Goal: Task Accomplishment & Management: Manage account settings

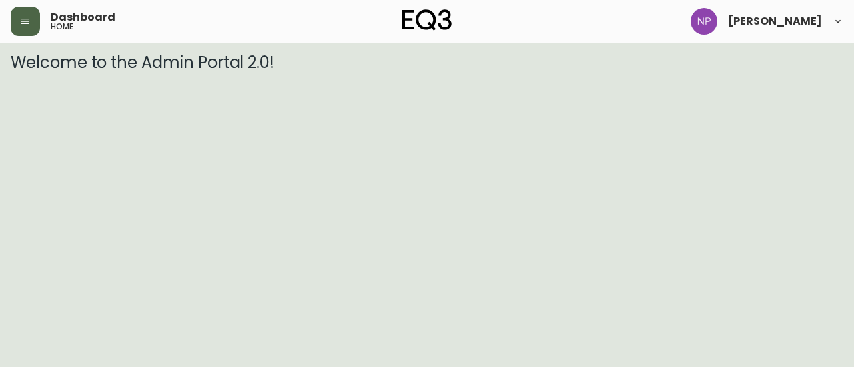
click at [29, 22] on icon "button" at bounding box center [25, 21] width 11 height 11
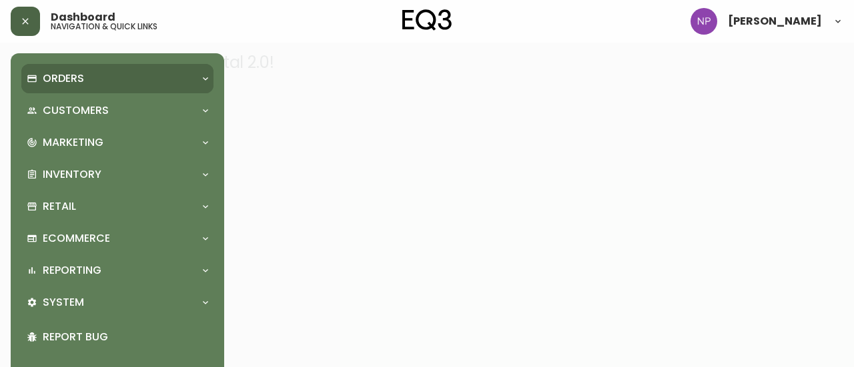
click at [50, 77] on p "Orders" at bounding box center [63, 78] width 41 height 15
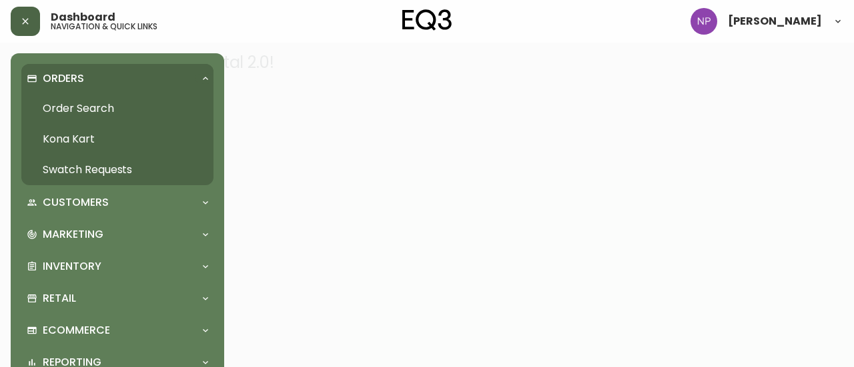
click at [79, 106] on link "Order Search" at bounding box center [117, 108] width 192 height 31
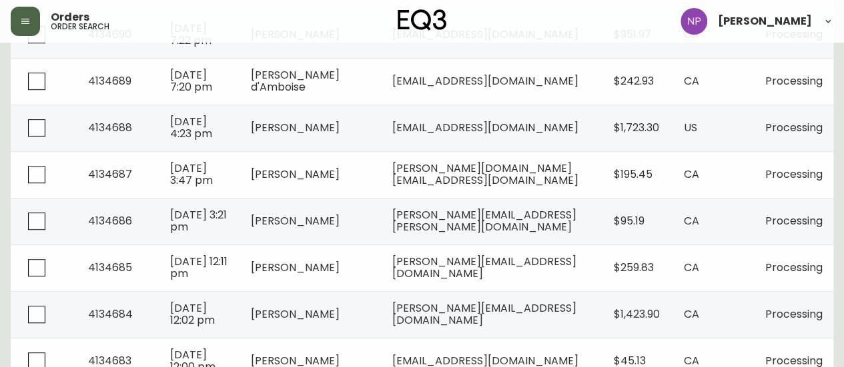
scroll to position [381, 0]
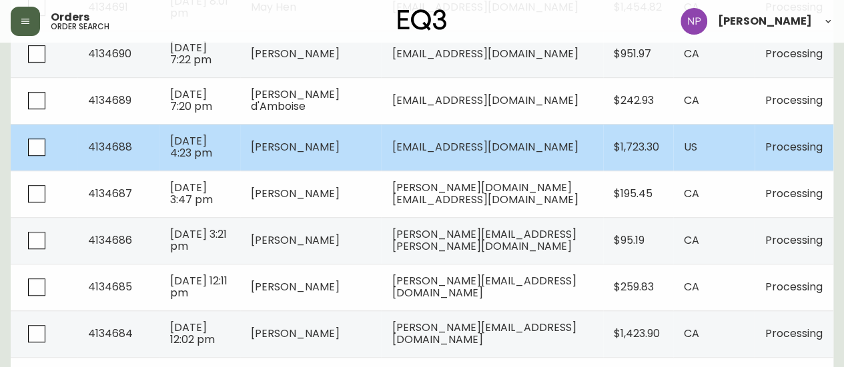
click at [375, 153] on td "[PERSON_NAME]" at bounding box center [310, 147] width 141 height 47
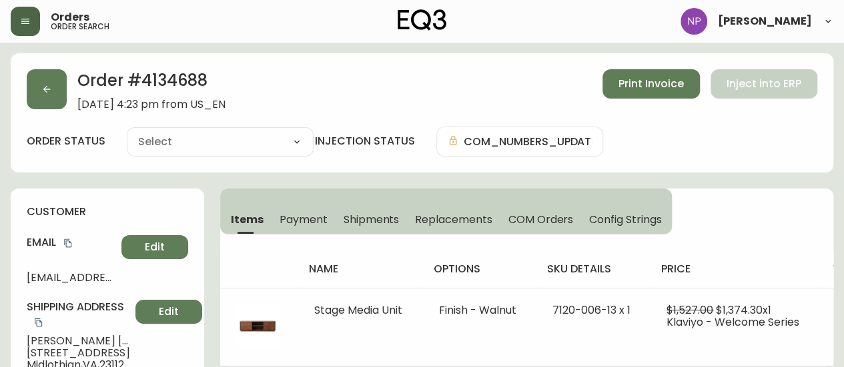
type input "Processing"
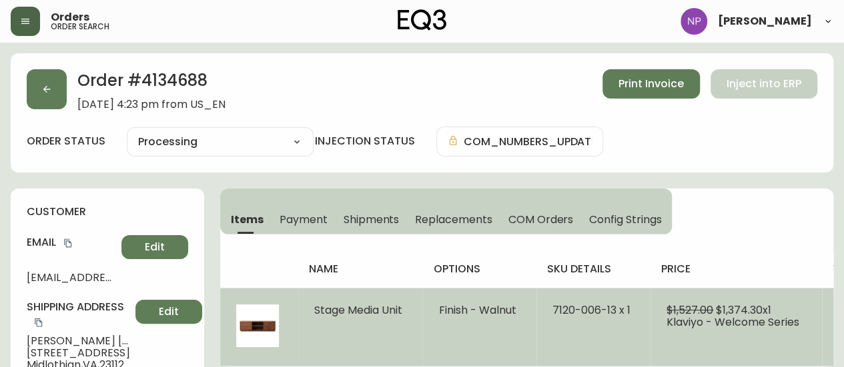
select select "PROCESSING"
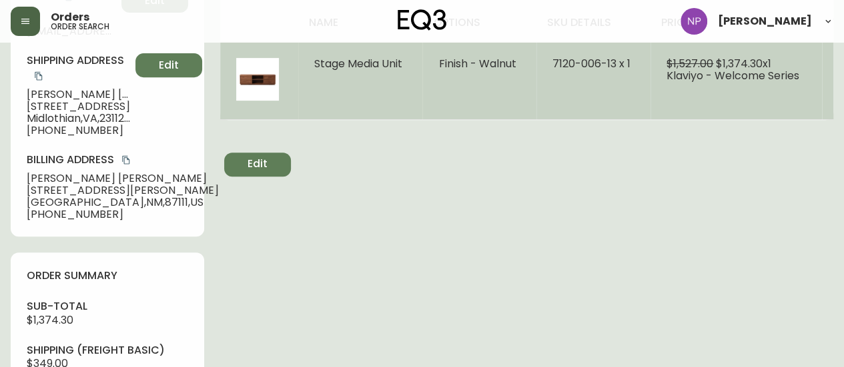
scroll to position [363, 0]
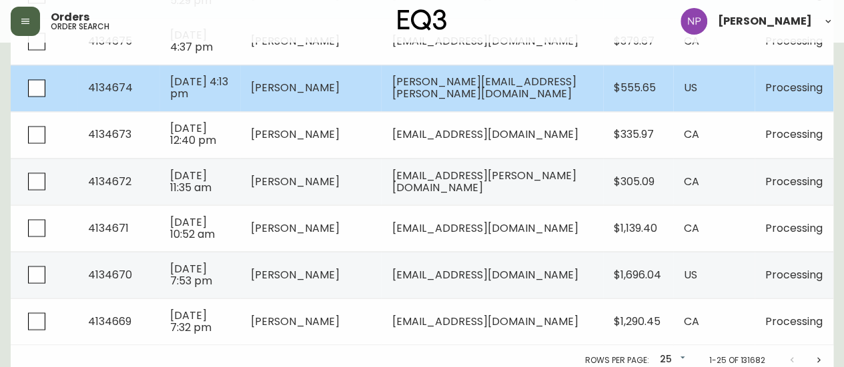
scroll to position [1099, 0]
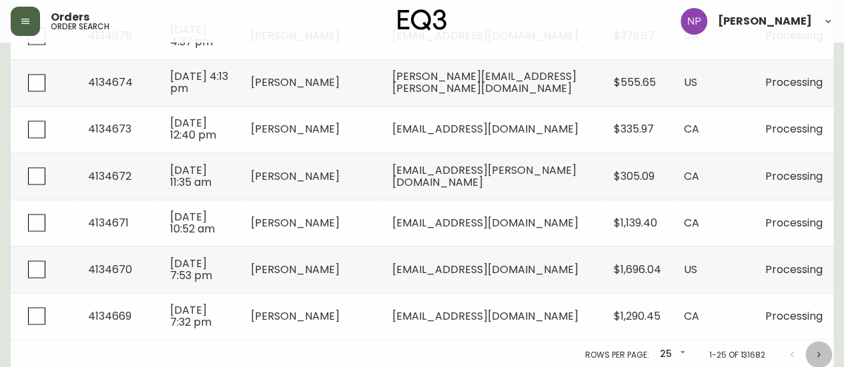
click at [818, 351] on icon "Next page" at bounding box center [818, 353] width 3 height 5
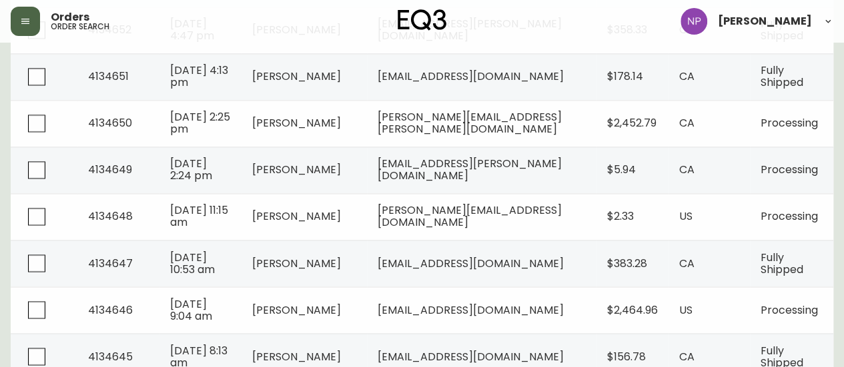
scroll to position [1099, 0]
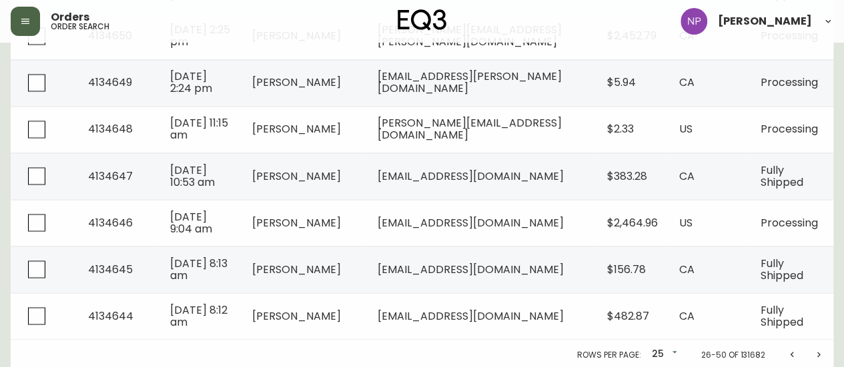
click at [814, 349] on icon "Next page" at bounding box center [818, 354] width 11 height 11
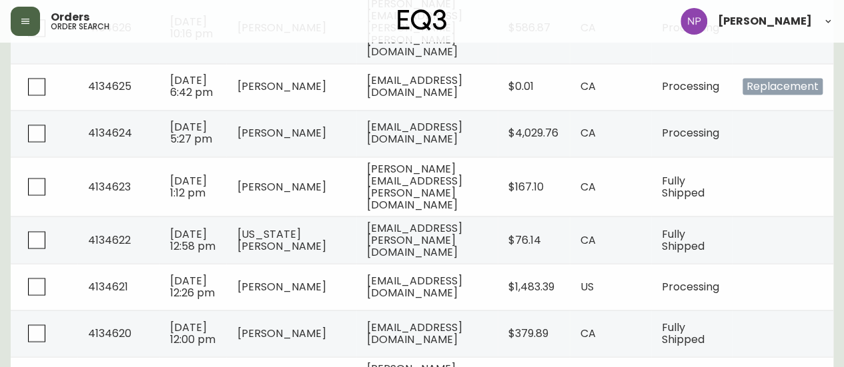
scroll to position [1268, 0]
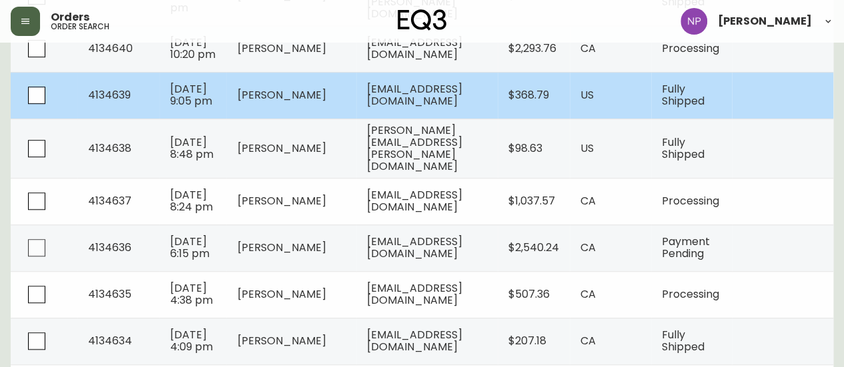
click at [598, 114] on td "US" at bounding box center [610, 95] width 81 height 47
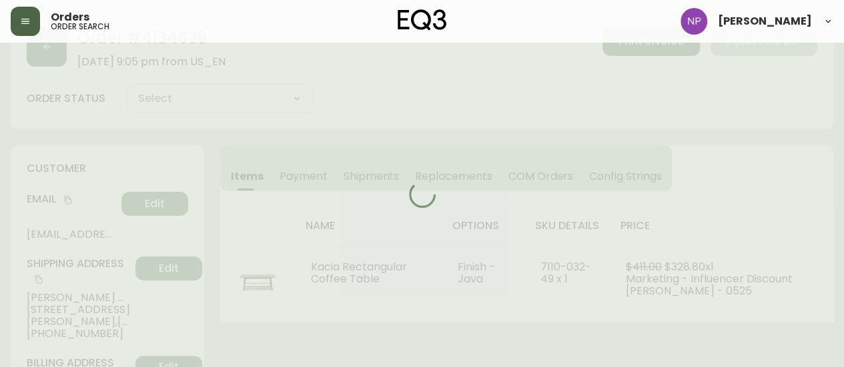
scroll to position [399, 0]
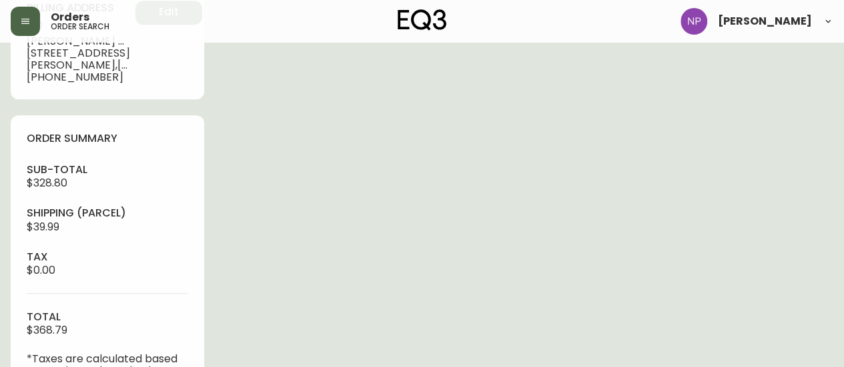
type input "Fully Shipped"
select select "FULLY_SHIPPED"
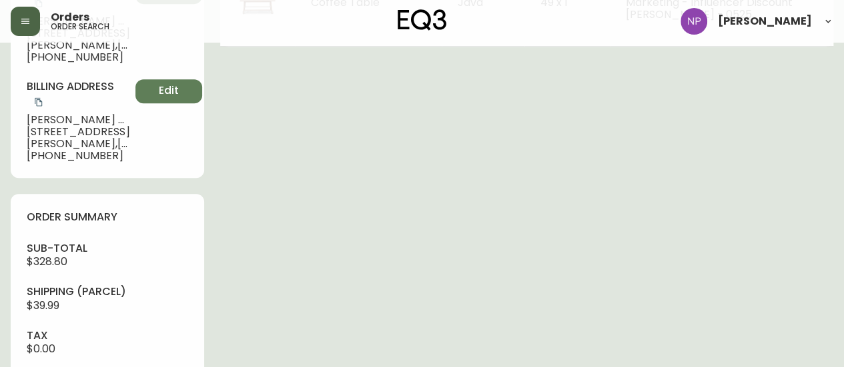
scroll to position [320, 0]
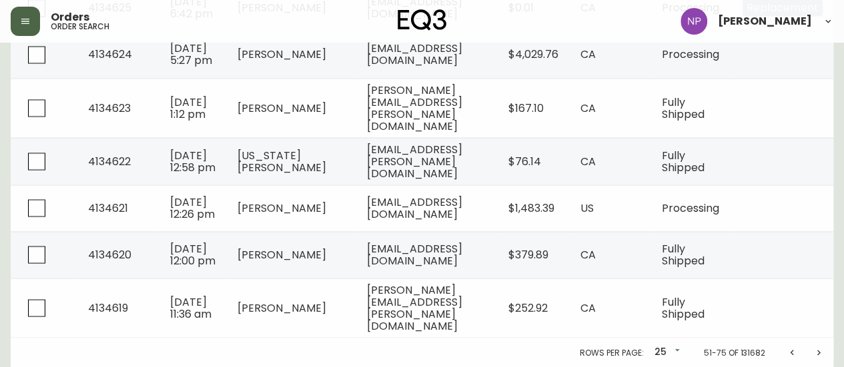
scroll to position [1349, 0]
click at [814, 355] on icon "Next page" at bounding box center [818, 352] width 11 height 11
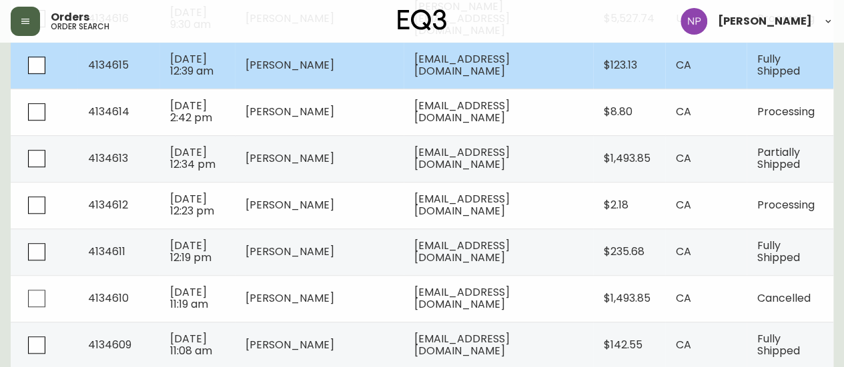
scroll to position [583, 0]
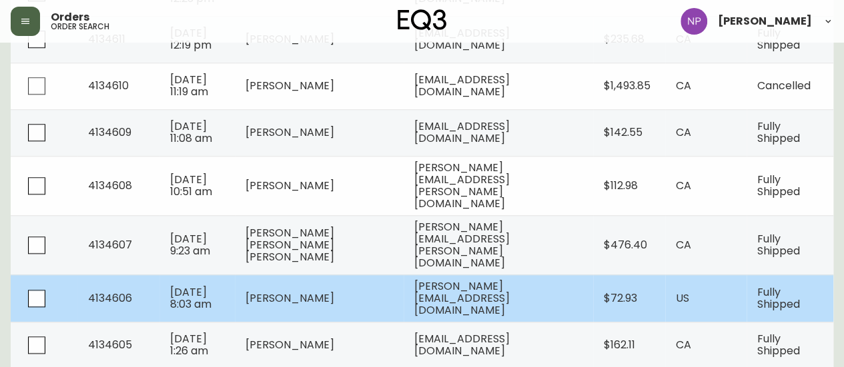
drag, startPoint x: 532, startPoint y: 256, endPoint x: 479, endPoint y: 273, distance: 55.3
click at [479, 279] on span "[PERSON_NAME][EMAIL_ADDRESS][DOMAIN_NAME]" at bounding box center [461, 298] width 95 height 39
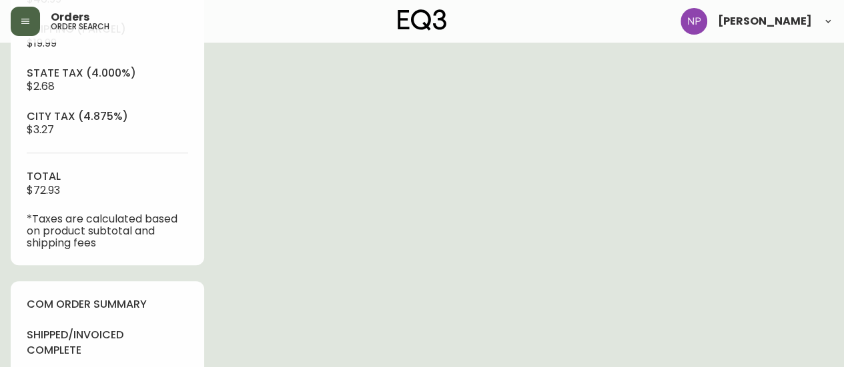
type input "Fully Shipped"
select select "FULLY_SHIPPED"
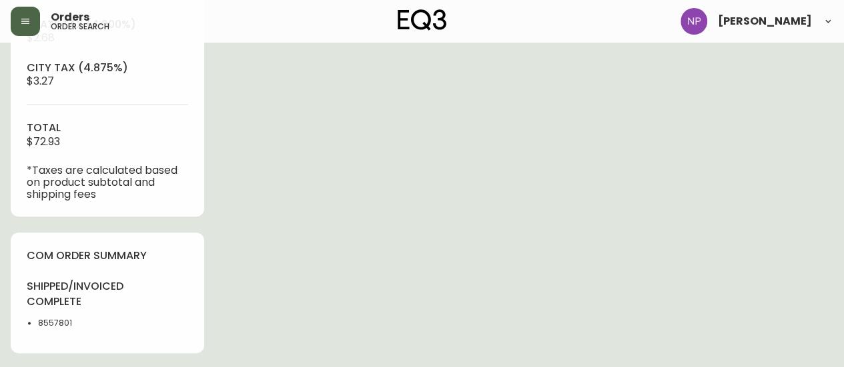
scroll to position [632, 0]
click at [23, 29] on button "button" at bounding box center [25, 21] width 29 height 29
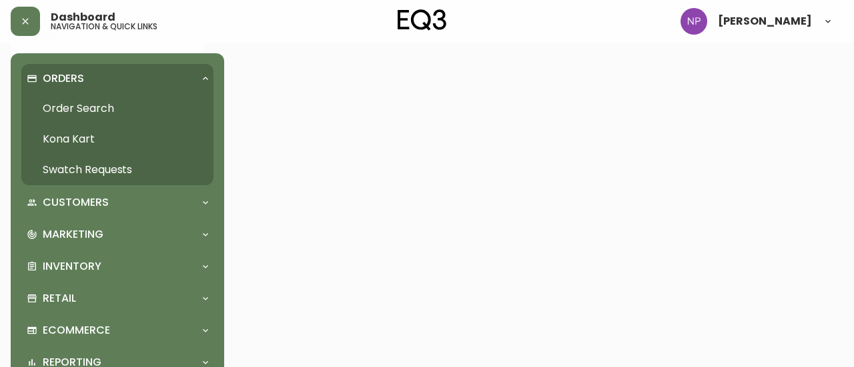
click at [77, 110] on link "Order Search" at bounding box center [117, 108] width 192 height 31
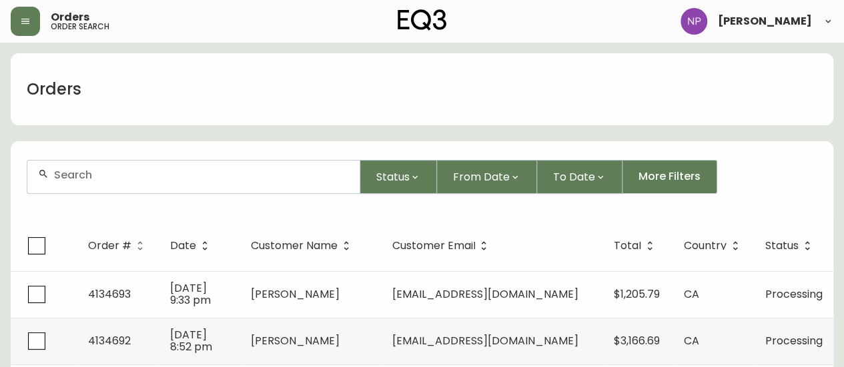
click at [103, 185] on div at bounding box center [193, 177] width 332 height 33
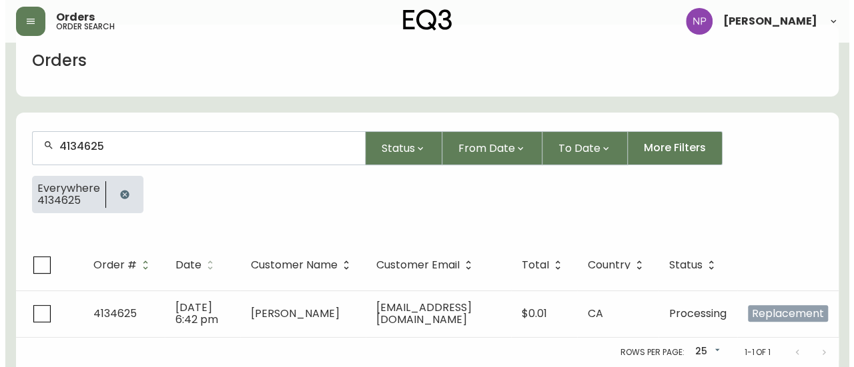
scroll to position [39, 0]
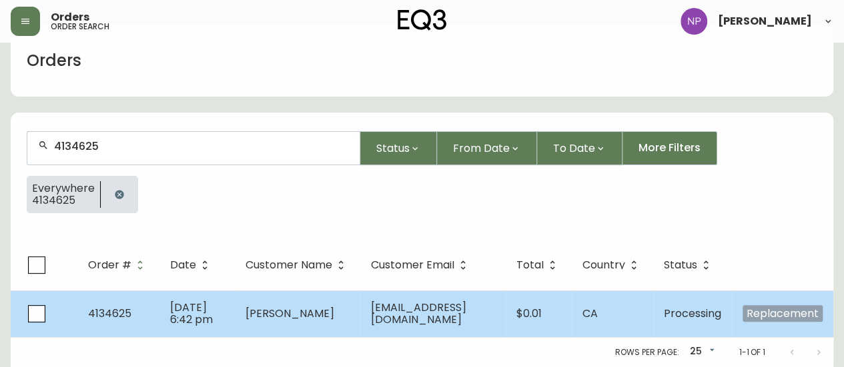
type input "4134625"
click at [170, 300] on span "[DATE] 6:42 pm" at bounding box center [191, 313] width 43 height 27
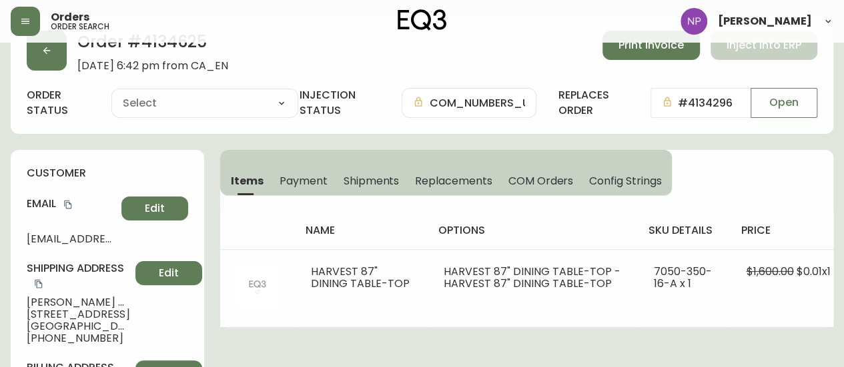
type input "Processing"
select select "PROCESSING"
click at [371, 177] on span "Shipments" at bounding box center [371, 181] width 56 height 14
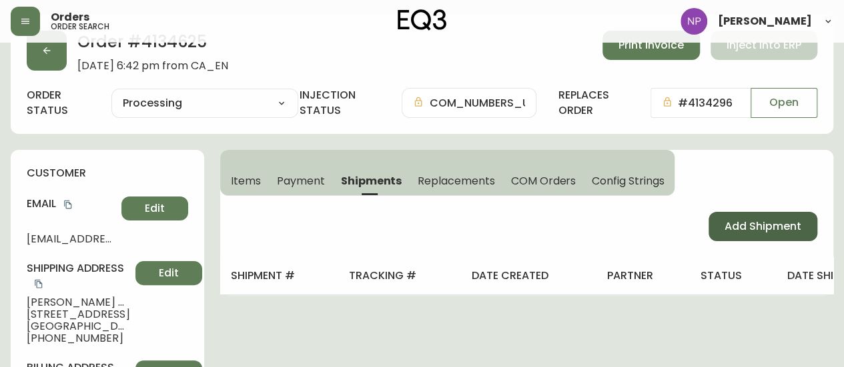
click at [727, 222] on span "Add Shipment" at bounding box center [762, 226] width 77 height 15
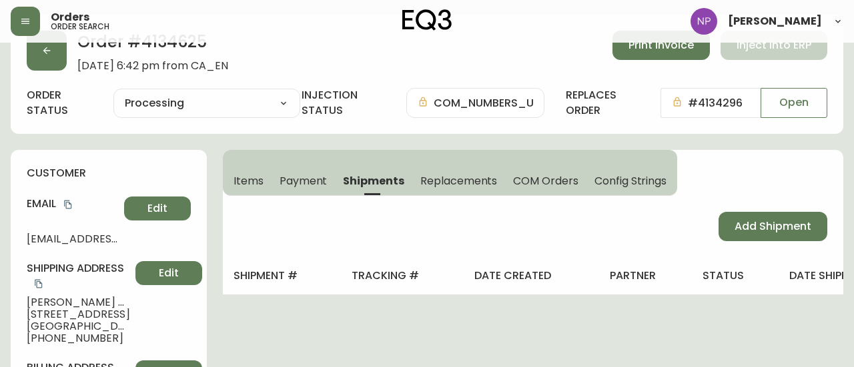
select select "PENDING"
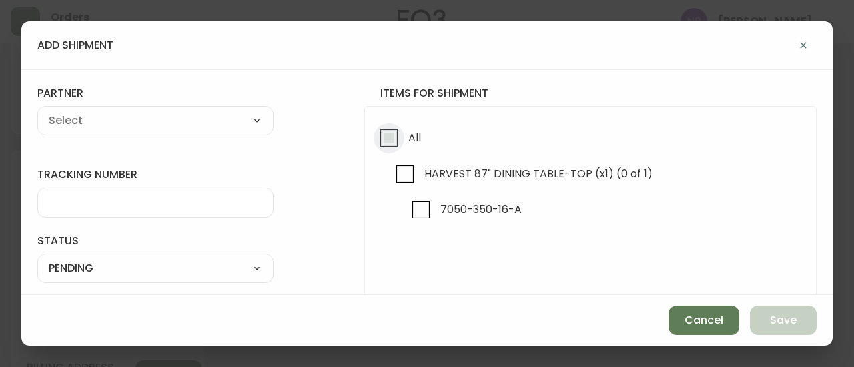
click at [383, 139] on input "All" at bounding box center [388, 138] width 31 height 31
checkbox input "true"
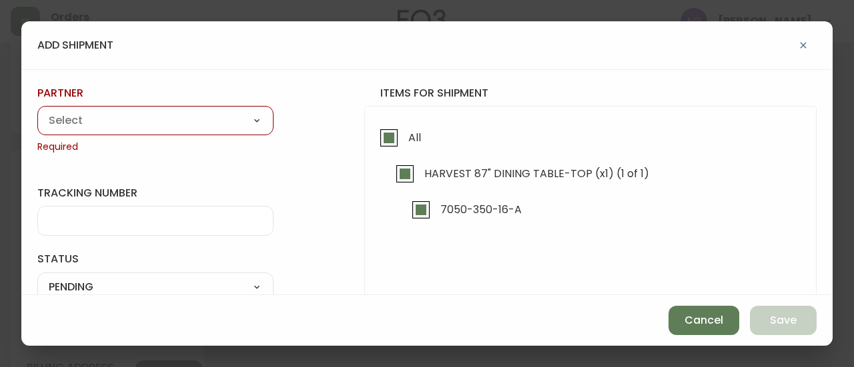
click at [200, 122] on select "A Move to Remember LLC ABF Freight Alero [PERSON_NAME] Canada Post CDS Ceva Log…" at bounding box center [155, 121] width 236 height 20
select select "cjy0aaf3c01x30166dpi6h6qg"
click at [37, 111] on select "A Move to Remember LLC ABF Freight Alero [PERSON_NAME] Canada Post CDS Ceva Log…" at bounding box center [155, 121] width 236 height 20
type input "EQ3"
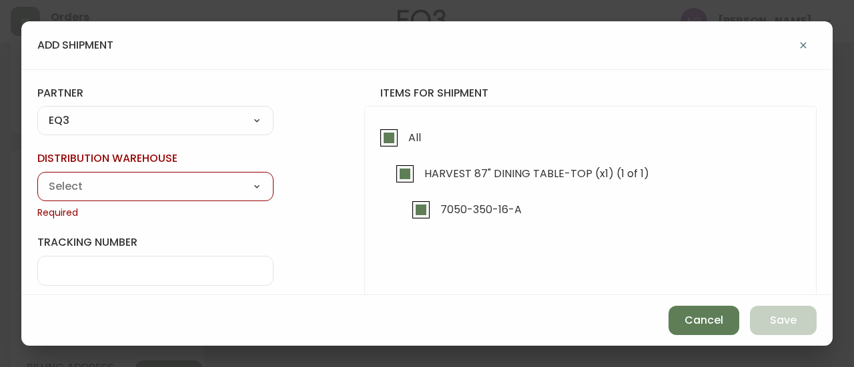
click at [124, 175] on div "Calgary Warehouse GTA Distribution Center [GEOGRAPHIC_DATA] [GEOGRAPHIC_DATA] W…" at bounding box center [155, 186] width 236 height 29
click at [127, 183] on select "Calgary Warehouse GTA Distribution Center [GEOGRAPHIC_DATA] [GEOGRAPHIC_DATA] W…" at bounding box center [155, 187] width 236 height 20
select select "ck98uz8nb00023kl9agli5rk9"
click at [37, 177] on select "Calgary Warehouse GTA Distribution Center [GEOGRAPHIC_DATA] [GEOGRAPHIC_DATA] W…" at bounding box center [155, 187] width 236 height 20
type input "[GEOGRAPHIC_DATA]"
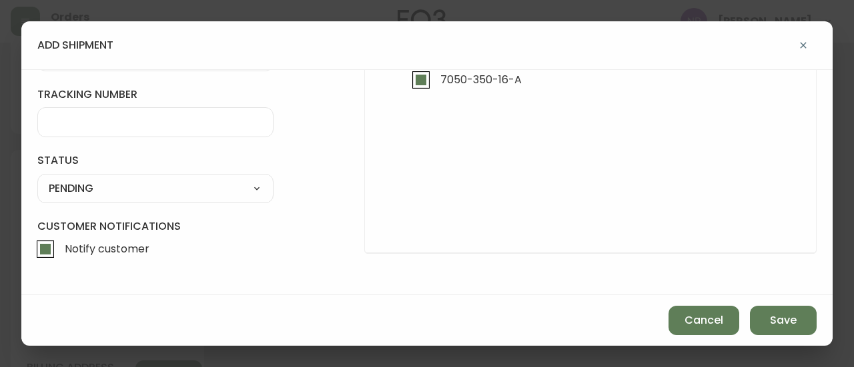
scroll to position [129, 0]
click at [136, 198] on div "SHIPPED PENDING CANCELLED" at bounding box center [155, 189] width 236 height 29
click at [133, 199] on div "SHIPPED PENDING CANCELLED" at bounding box center [155, 189] width 236 height 29
click at [129, 189] on select "SHIPPED PENDING CANCELLED" at bounding box center [155, 189] width 236 height 20
click at [37, 179] on select "SHIPPED PENDING CANCELLED" at bounding box center [155, 189] width 236 height 20
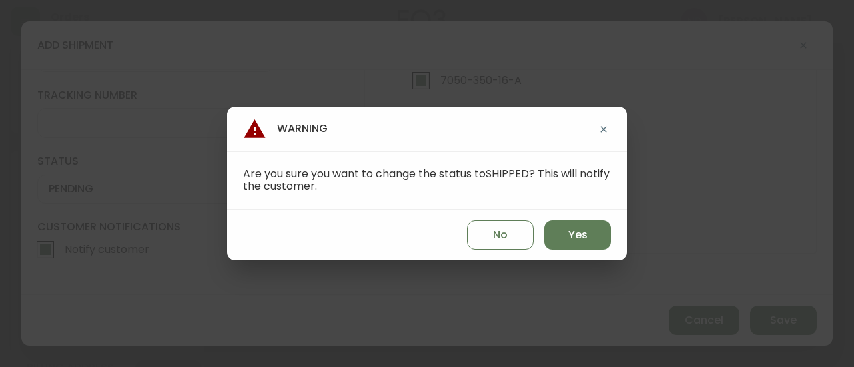
select select "PENDING"
click at [571, 231] on span "Yes" at bounding box center [577, 235] width 19 height 15
type input "SHIPPED"
select select "SHIPPED"
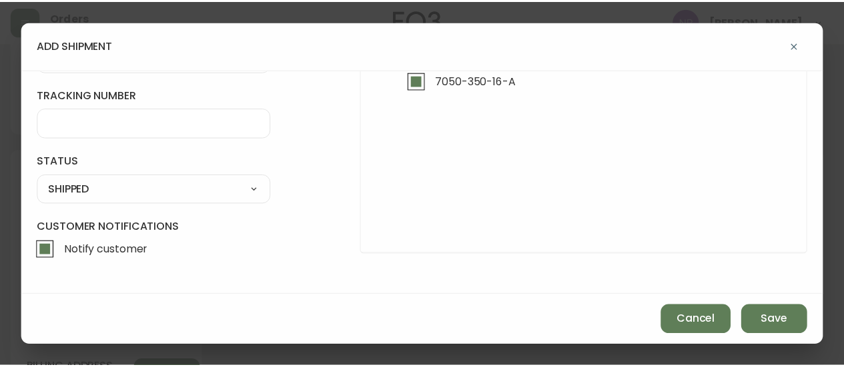
scroll to position [0, 0]
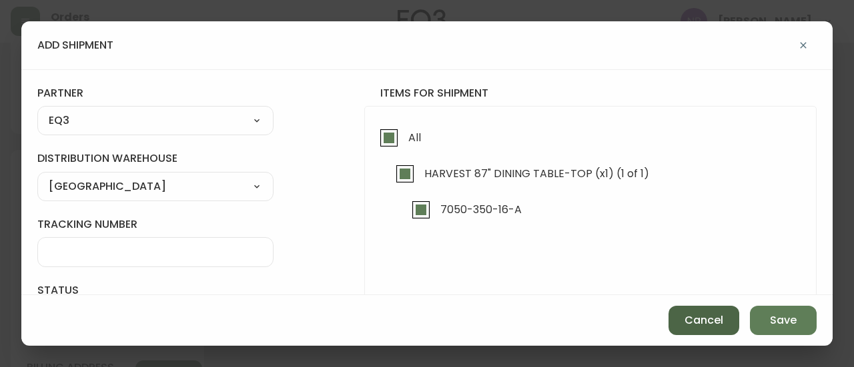
click at [682, 319] on button "Cancel" at bounding box center [703, 320] width 71 height 29
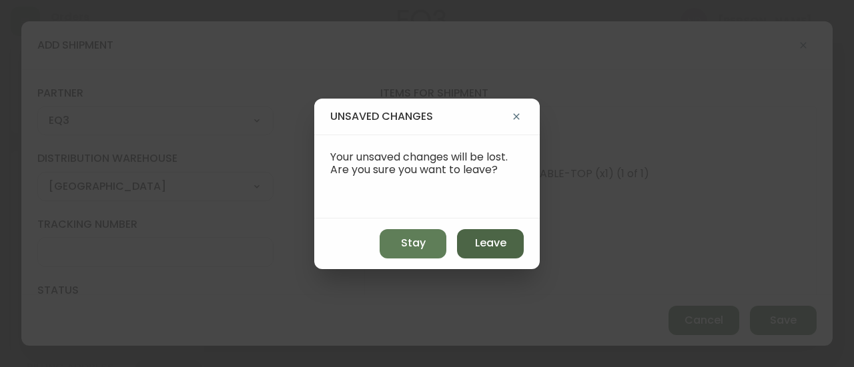
click at [495, 251] on span "Leave" at bounding box center [490, 243] width 31 height 15
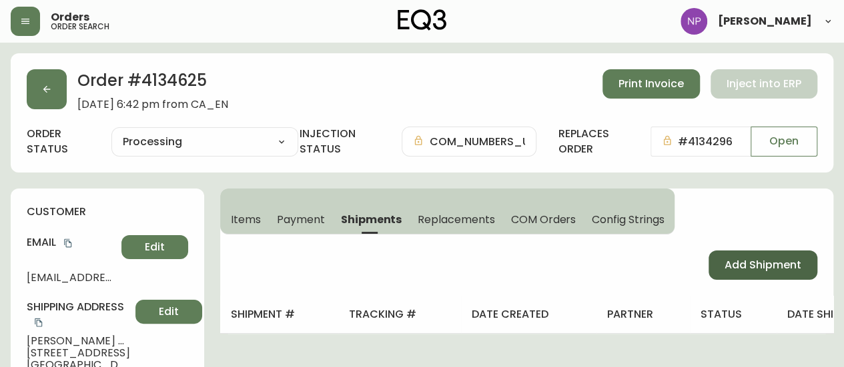
click at [787, 271] on span "Add Shipment" at bounding box center [762, 265] width 77 height 15
select select "PENDING"
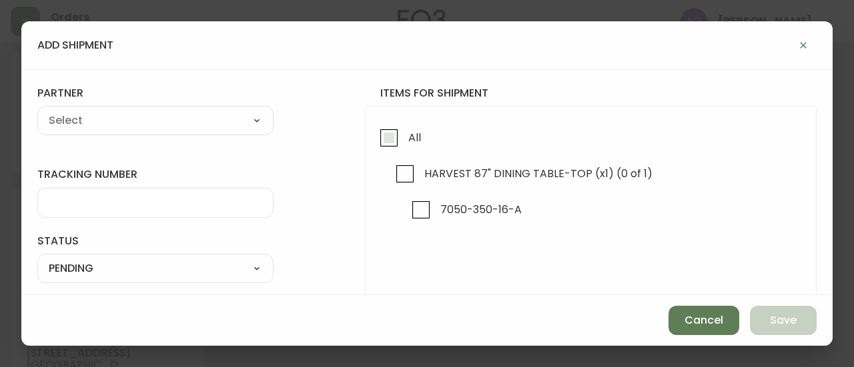
click at [373, 131] on input "All" at bounding box center [388, 138] width 31 height 31
checkbox input "true"
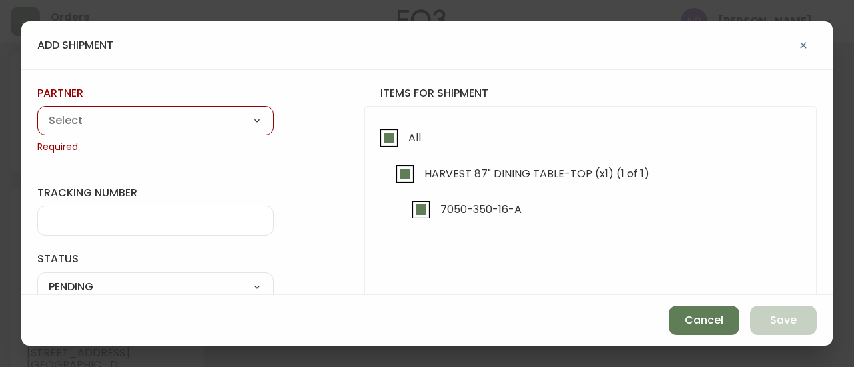
click at [203, 101] on div "partner A Move to Remember LLC ABF Freight Alero [PERSON_NAME] Canada Post CDS …" at bounding box center [155, 120] width 236 height 68
click at [189, 103] on div "partner A Move to Remember LLC ABF Freight Alero [PERSON_NAME] Canada Post CDS …" at bounding box center [155, 120] width 236 height 68
click at [175, 119] on select "A Move to Remember LLC ABF Freight Alero [PERSON_NAME] Canada Post CDS Ceva Log…" at bounding box center [155, 121] width 236 height 20
select select "ck6ml9xrz18r00186iyro3grt"
click at [37, 111] on select "A Move to Remember LLC ABF Freight Alero [PERSON_NAME] Canada Post CDS Ceva Log…" at bounding box center [155, 121] width 236 height 20
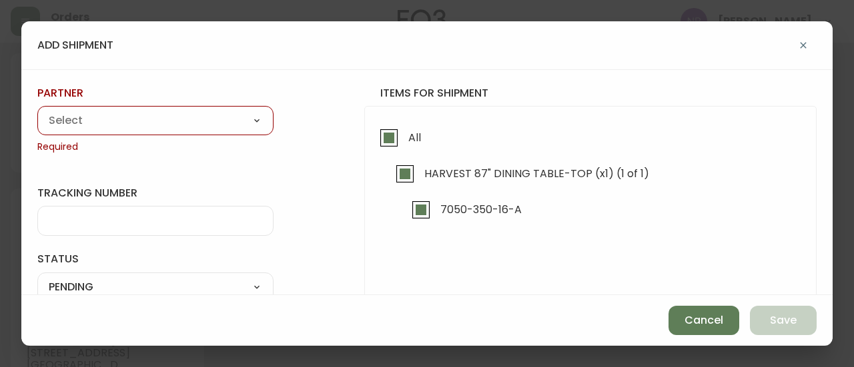
type input "Encompass Logistics"
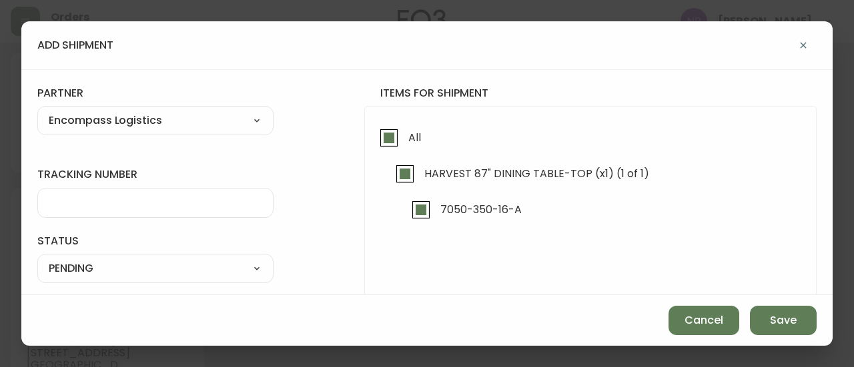
click at [148, 129] on select "A Move to Remember LLC ABF Freight Alero [PERSON_NAME] Canada Post CDS Ceva Log…" at bounding box center [155, 121] width 236 height 20
select select "cjy0aaf3c01x30166dpi6h6qg"
click at [37, 111] on select "A Move to Remember LLC ABF Freight Alero [PERSON_NAME] Canada Post CDS Ceva Log…" at bounding box center [155, 121] width 236 height 20
type input "EQ3"
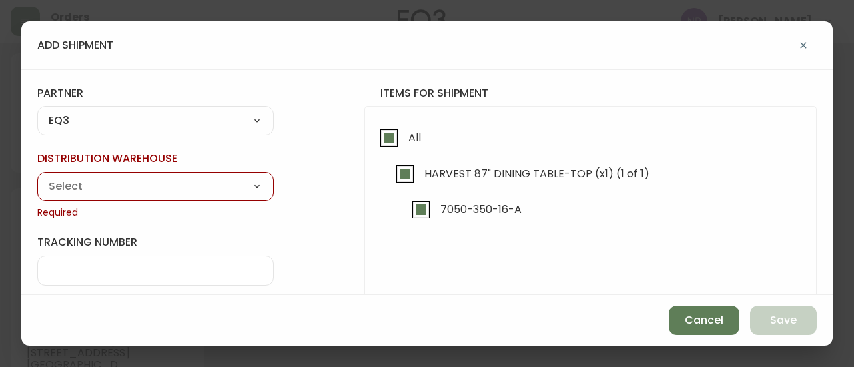
click at [124, 178] on select "Calgary Warehouse GTA Distribution Center [GEOGRAPHIC_DATA] [GEOGRAPHIC_DATA] W…" at bounding box center [155, 187] width 236 height 20
select select "ck98uz8nb00023kl9agli5rk9"
click at [37, 177] on select "Calgary Warehouse GTA Distribution Center [GEOGRAPHIC_DATA] [GEOGRAPHIC_DATA] W…" at bounding box center [155, 187] width 236 height 20
type input "[GEOGRAPHIC_DATA]"
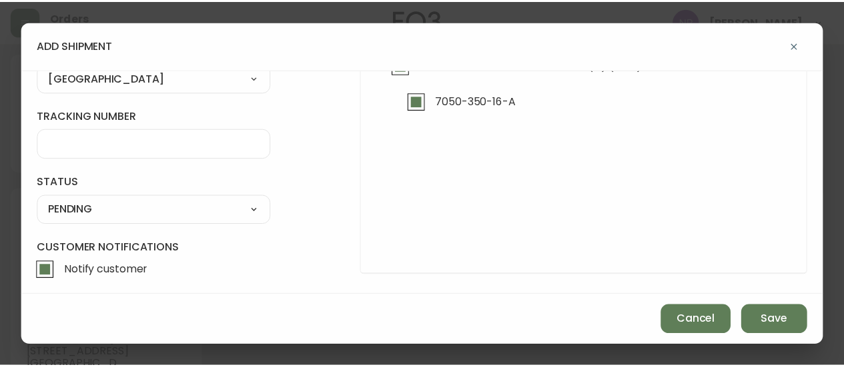
scroll to position [109, 0]
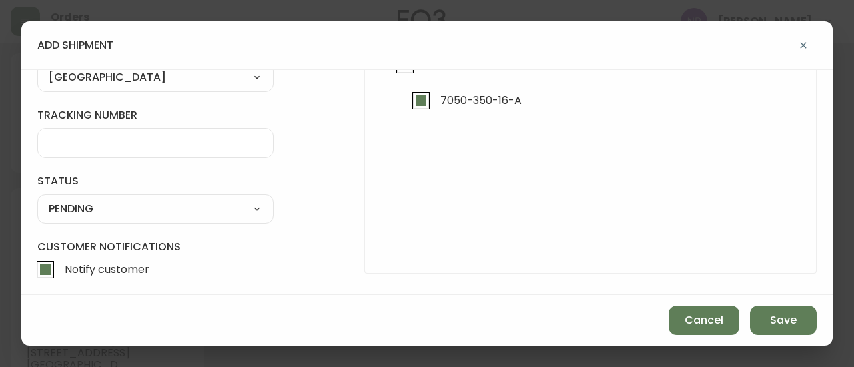
click at [127, 208] on select "SHIPPED PENDING CANCELLED" at bounding box center [155, 209] width 236 height 20
click at [129, 217] on select "SHIPPED PENDING CANCELLED" at bounding box center [155, 209] width 236 height 20
click at [123, 201] on select "SHIPPED PENDING CANCELLED" at bounding box center [155, 209] width 236 height 20
click at [37, 199] on select "SHIPPED PENDING CANCELLED" at bounding box center [155, 209] width 236 height 20
select select "PENDING"
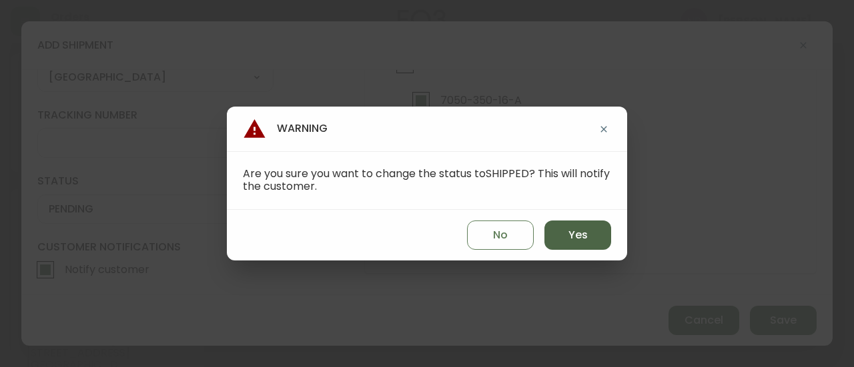
click at [592, 229] on button "Yes" at bounding box center [577, 235] width 67 height 29
type input "SHIPPED"
select select "SHIPPED"
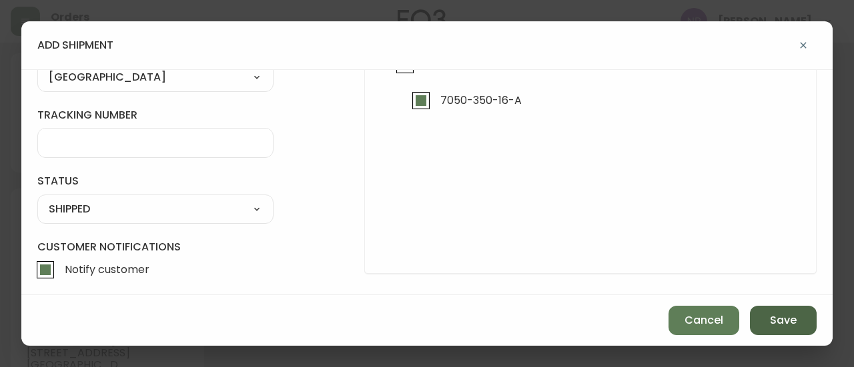
click at [775, 321] on span "Save" at bounding box center [783, 320] width 27 height 15
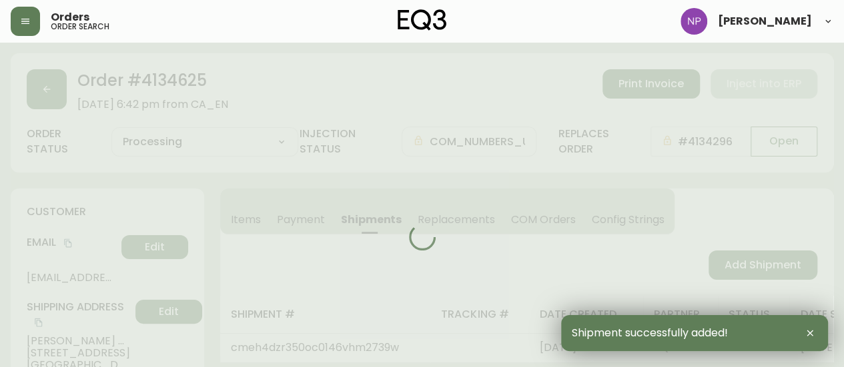
type input "Fully Shipped"
select select "FULLY_SHIPPED"
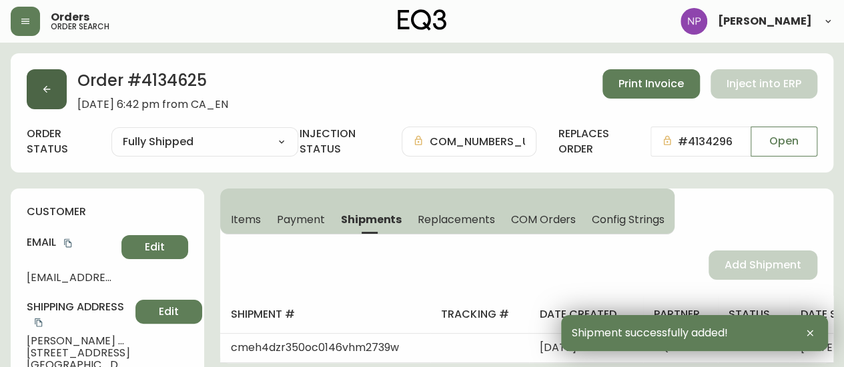
click at [61, 87] on button "button" at bounding box center [47, 89] width 40 height 40
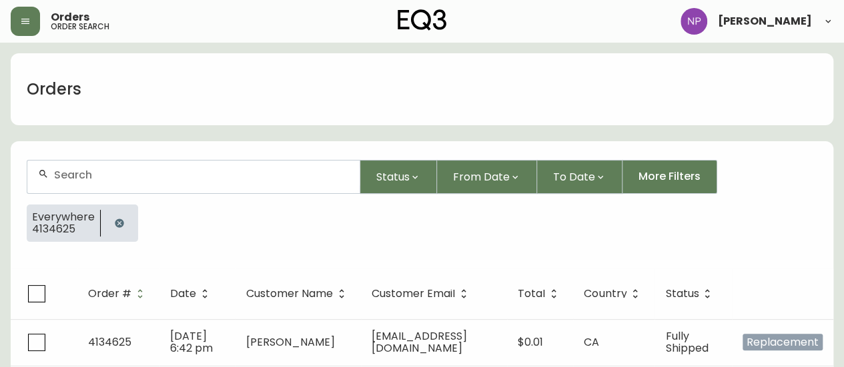
click at [121, 189] on div at bounding box center [193, 177] width 332 height 33
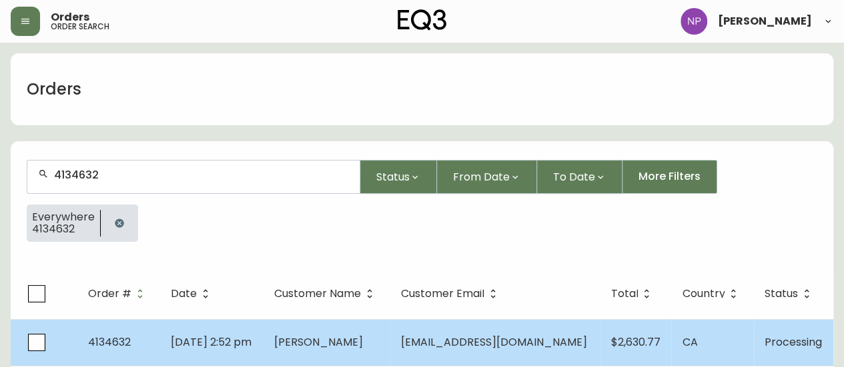
type input "4134632"
click at [390, 322] on td "[PERSON_NAME]" at bounding box center [326, 342] width 127 height 47
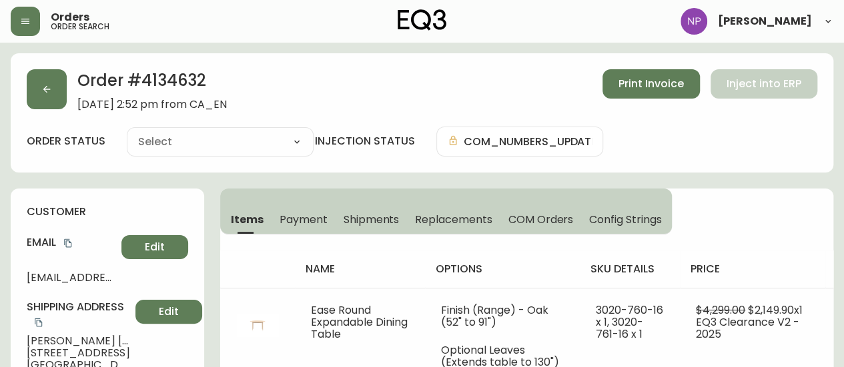
type input "Processing"
select select "PROCESSING"
click at [363, 224] on span "Shipments" at bounding box center [371, 220] width 56 height 14
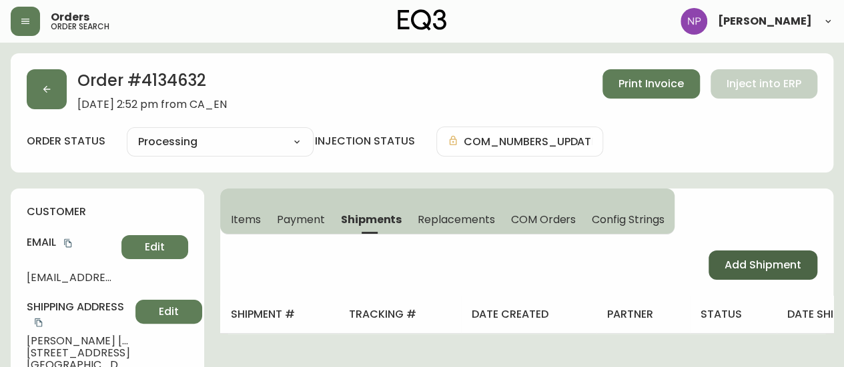
click at [727, 264] on span "Add Shipment" at bounding box center [762, 265] width 77 height 15
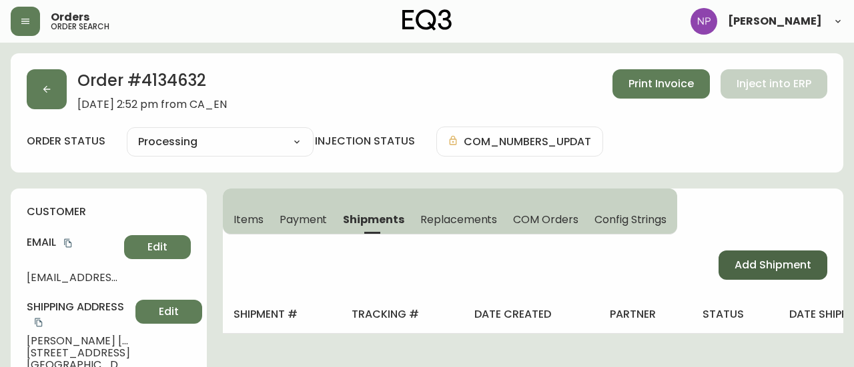
select select "PENDING"
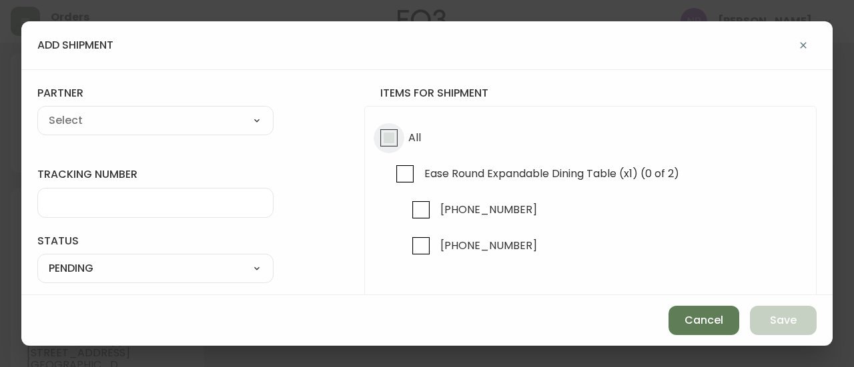
click at [379, 139] on input "All" at bounding box center [388, 138] width 31 height 31
checkbox input "true"
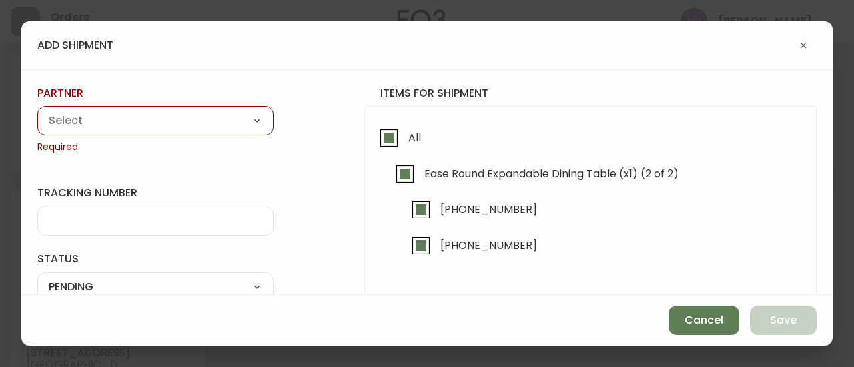
click at [219, 115] on select "A Move to Remember LLC ABF Freight Alero [PERSON_NAME] Canada Post CDS Ceva Log…" at bounding box center [155, 121] width 236 height 20
select select "cjy0aaf3c01x30166dpi6h6qg"
click at [37, 111] on select "A Move to Remember LLC ABF Freight Alero [PERSON_NAME] Canada Post CDS Ceva Log…" at bounding box center [155, 121] width 236 height 20
type input "EQ3"
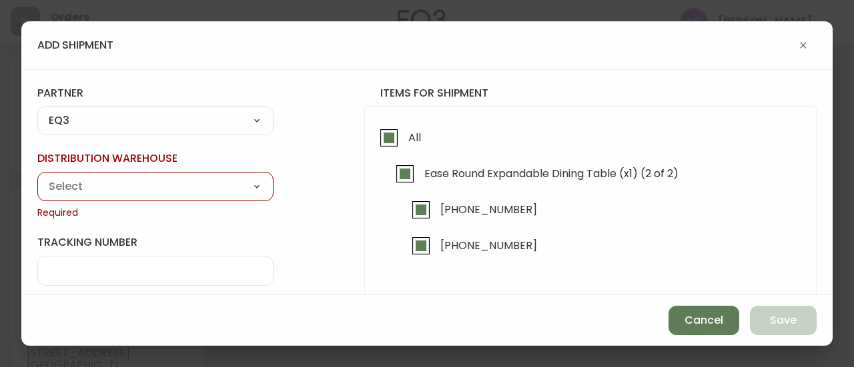
click at [187, 195] on select "Calgary Warehouse GTA Distribution Center [GEOGRAPHIC_DATA] [GEOGRAPHIC_DATA] W…" at bounding box center [155, 187] width 236 height 20
select select "ck98uz8nb00023kl9agli5rk9"
click at [37, 177] on select "Calgary Warehouse GTA Distribution Center [GEOGRAPHIC_DATA] [GEOGRAPHIC_DATA] W…" at bounding box center [155, 187] width 236 height 20
type input "[GEOGRAPHIC_DATA]"
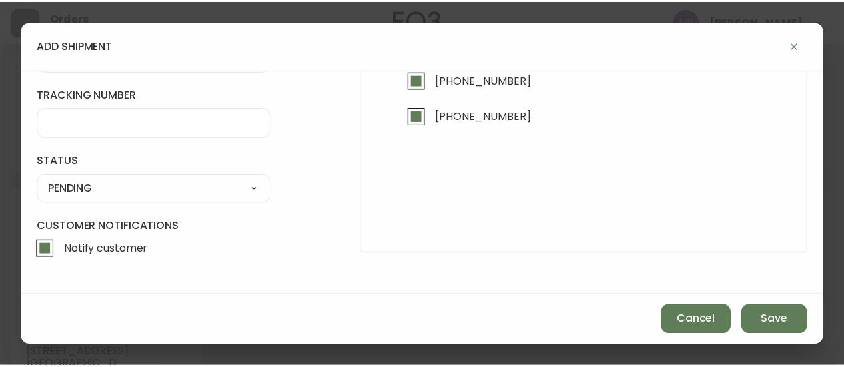
scroll to position [129, 0]
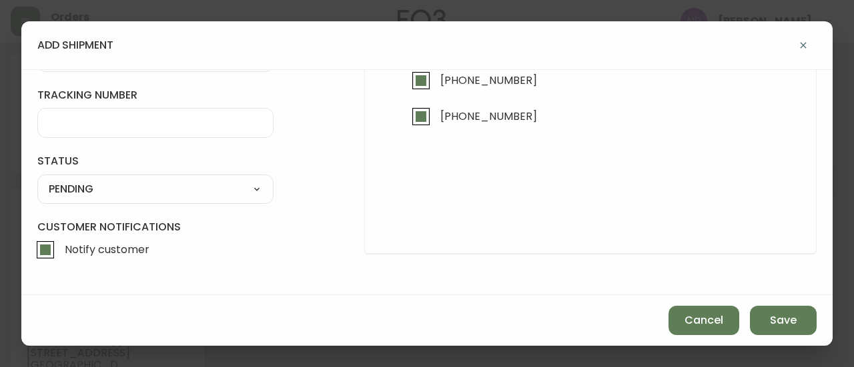
click at [208, 187] on select "SHIPPED PENDING CANCELLED" at bounding box center [155, 189] width 236 height 20
click at [37, 179] on select "SHIPPED PENDING CANCELLED" at bounding box center [155, 189] width 236 height 20
select select "PENDING"
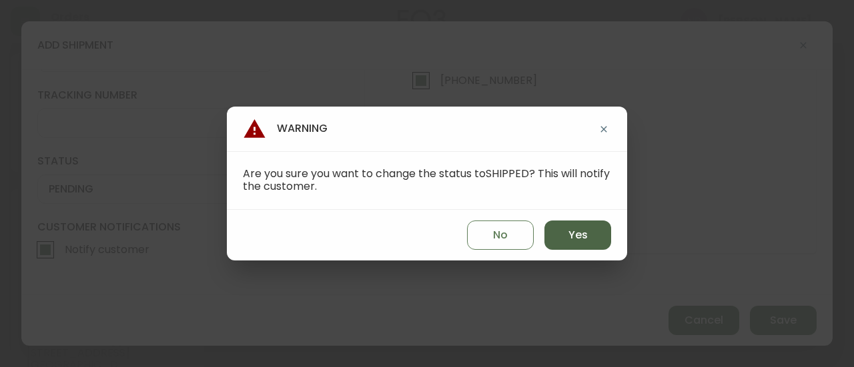
click at [578, 239] on span "Yes" at bounding box center [577, 235] width 19 height 15
type input "SHIPPED"
select select "SHIPPED"
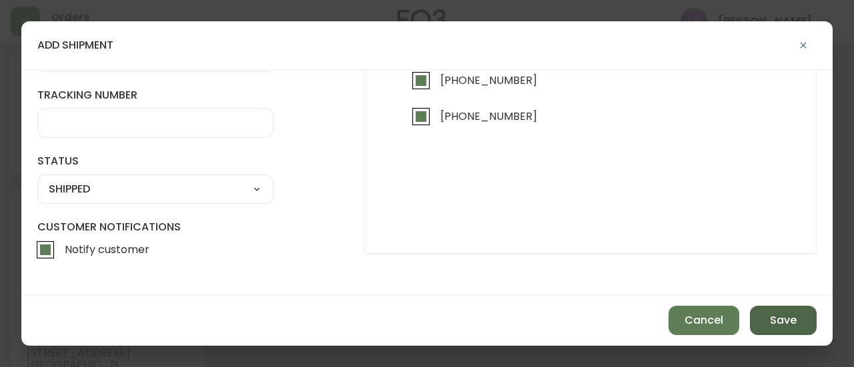
click at [786, 331] on button "Save" at bounding box center [783, 320] width 67 height 29
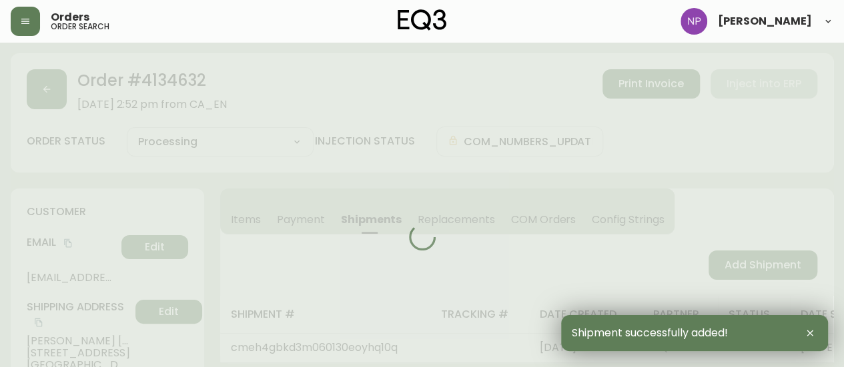
type input "Fully Shipped"
select select "FULLY_SHIPPED"
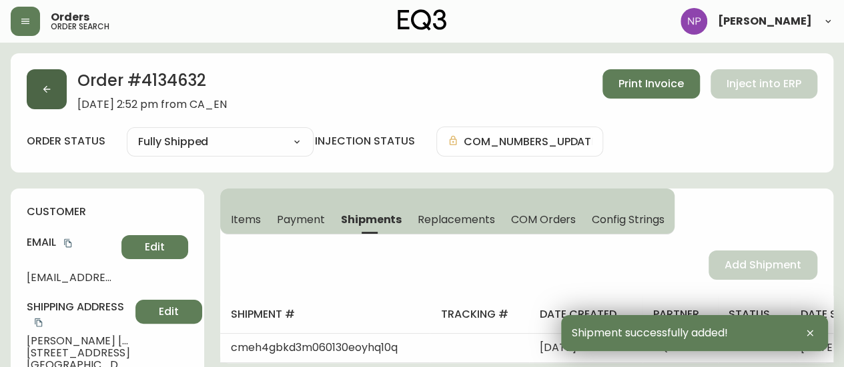
click at [49, 103] on button "button" at bounding box center [47, 89] width 40 height 40
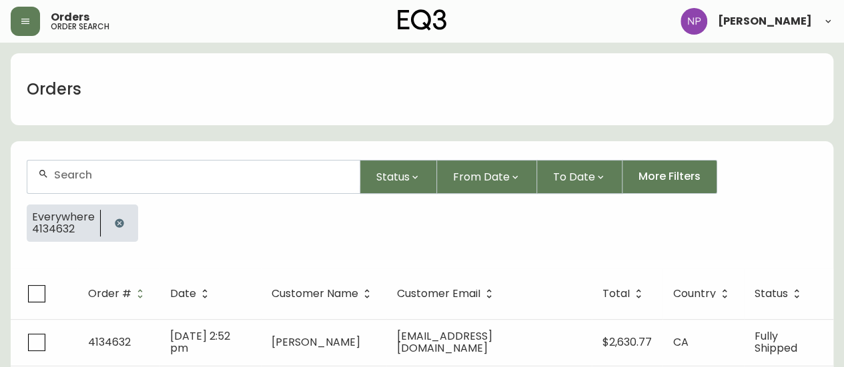
click at [121, 173] on input "text" at bounding box center [201, 175] width 295 height 13
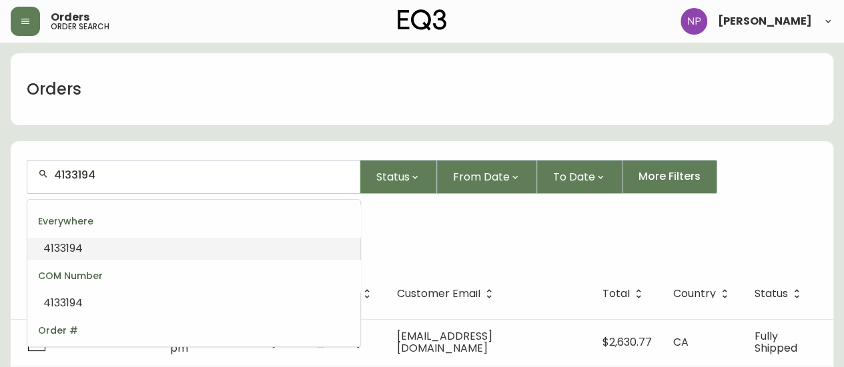
type input "4133194"
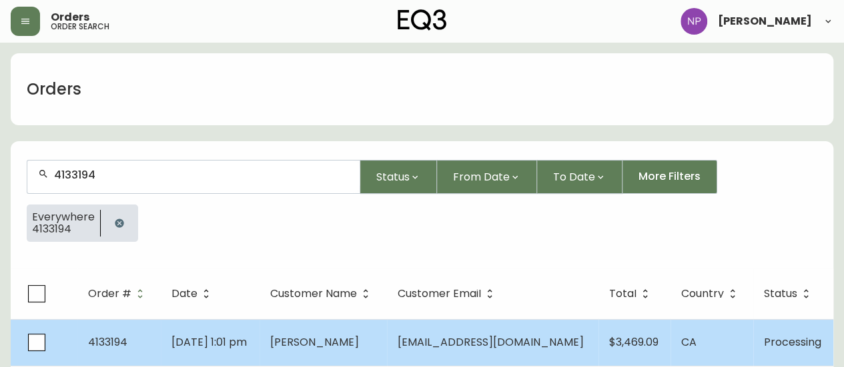
click at [147, 323] on td "4133194" at bounding box center [118, 342] width 83 height 47
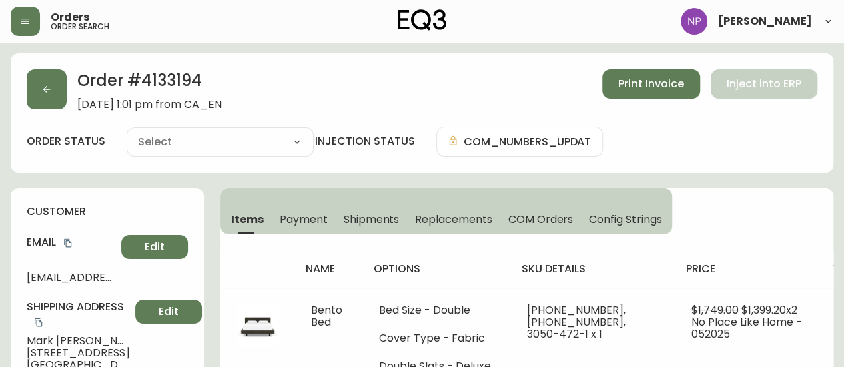
type input "Processing"
select select "PROCESSING"
click at [367, 225] on span "Shipments" at bounding box center [371, 220] width 56 height 14
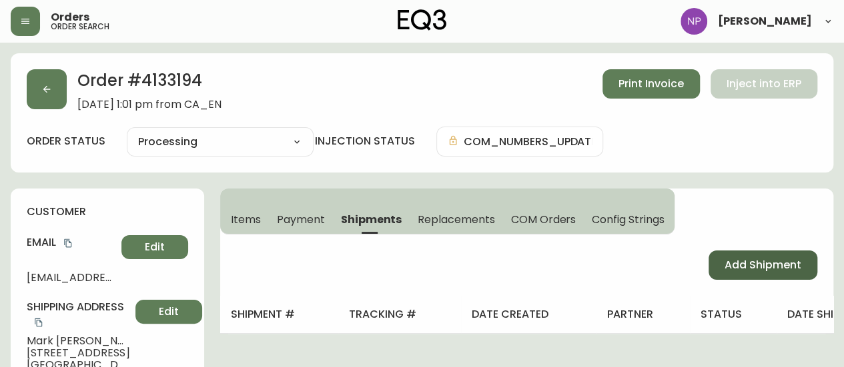
click at [744, 267] on span "Add Shipment" at bounding box center [762, 265] width 77 height 15
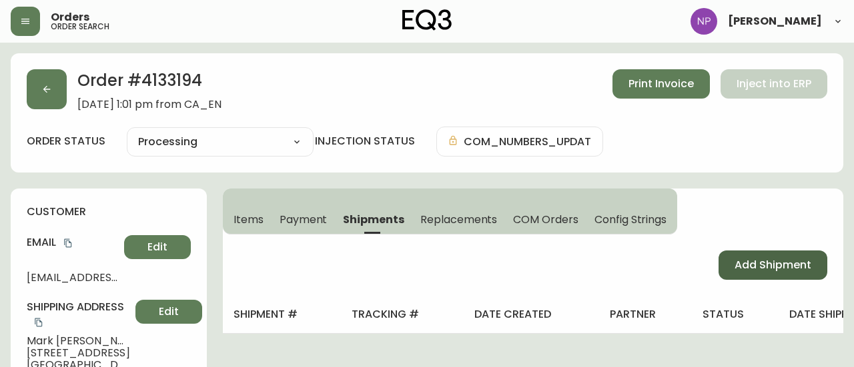
select select "PENDING"
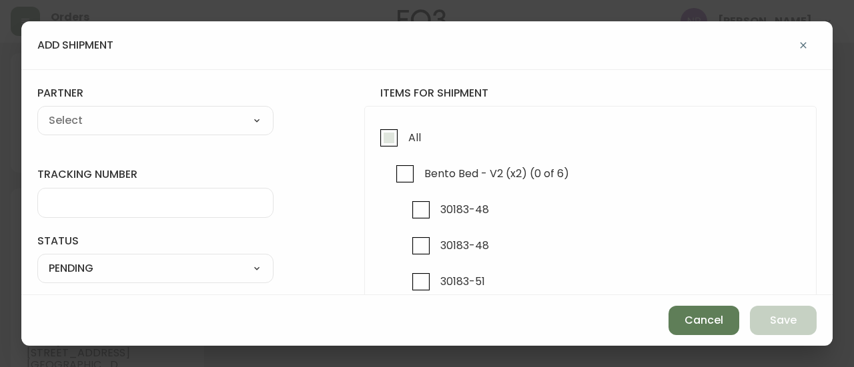
click at [405, 125] on span "All" at bounding box center [412, 137] width 17 height 29
click at [404, 125] on input "All" at bounding box center [388, 138] width 31 height 31
checkbox input "true"
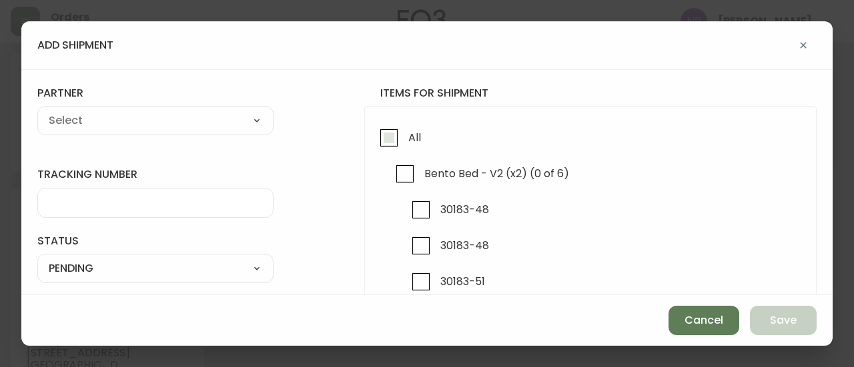
checkbox input "true"
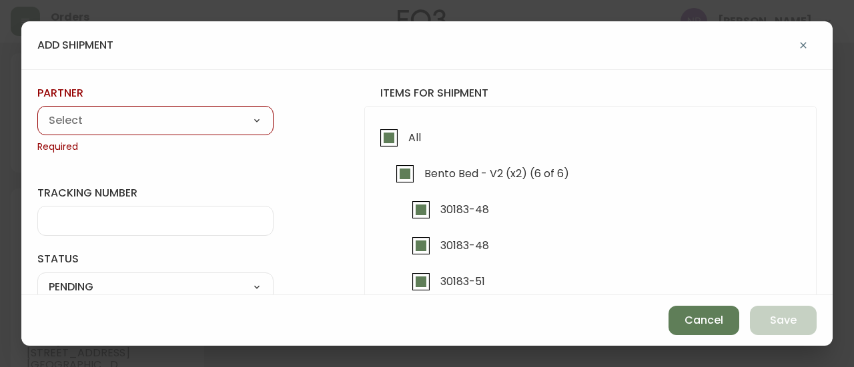
click at [130, 123] on select "A Move to Remember LLC ABF Freight Alero [PERSON_NAME] Canada Post CDS Ceva Log…" at bounding box center [155, 121] width 236 height 20
select select "cjy0aaf3c01x30166dpi6h6qg"
click at [37, 111] on select "A Move to Remember LLC ABF Freight Alero [PERSON_NAME] Canada Post CDS Ceva Log…" at bounding box center [155, 121] width 236 height 20
type input "EQ3"
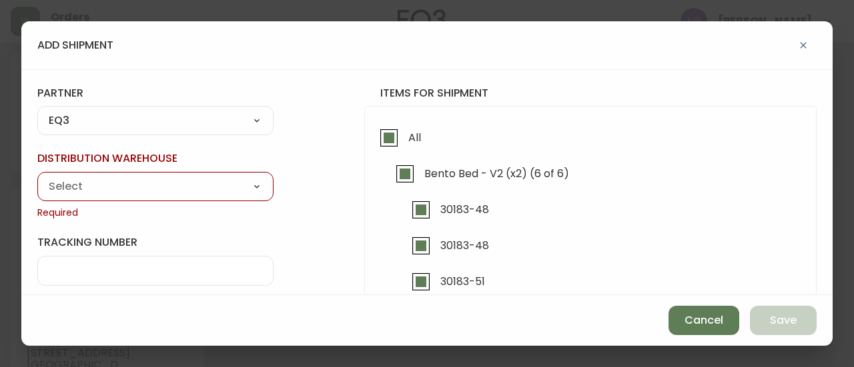
click at [149, 193] on select "Calgary Warehouse GTA Distribution Center [GEOGRAPHIC_DATA] [GEOGRAPHIC_DATA] W…" at bounding box center [155, 187] width 236 height 20
select select "ck98uz8n900003kl91dwn26gb"
click at [37, 177] on select "Calgary Warehouse GTA Distribution Center [GEOGRAPHIC_DATA] [GEOGRAPHIC_DATA] W…" at bounding box center [155, 187] width 236 height 20
type input "Vancouver Warehouse"
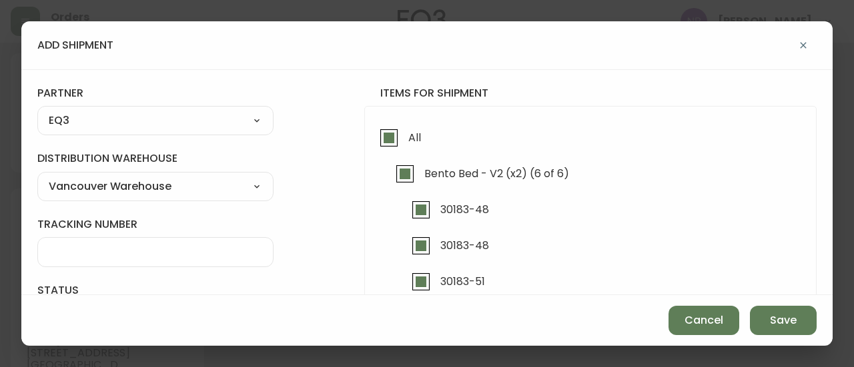
click at [167, 192] on select "Calgary Warehouse GTA Distribution Center [GEOGRAPHIC_DATA] [GEOGRAPHIC_DATA] W…" at bounding box center [155, 187] width 236 height 20
select select "ck98uz8nb00023kl9agli5rk9"
click at [37, 177] on select "Calgary Warehouse GTA Distribution Center [GEOGRAPHIC_DATA] [GEOGRAPHIC_DATA] W…" at bounding box center [155, 187] width 236 height 20
type input "[GEOGRAPHIC_DATA]"
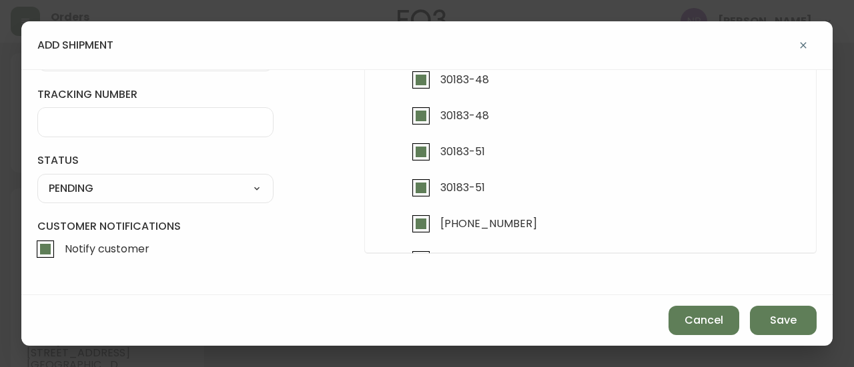
scroll to position [129, 0]
click at [157, 191] on select "SHIPPED PENDING CANCELLED" at bounding box center [155, 189] width 236 height 20
click at [37, 179] on select "SHIPPED PENDING CANCELLED" at bounding box center [155, 189] width 236 height 20
select select "PENDING"
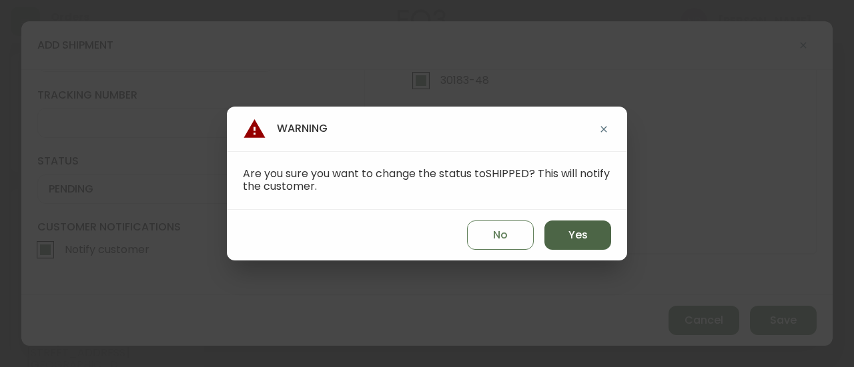
click at [564, 235] on button "Yes" at bounding box center [577, 235] width 67 height 29
type input "SHIPPED"
select select "SHIPPED"
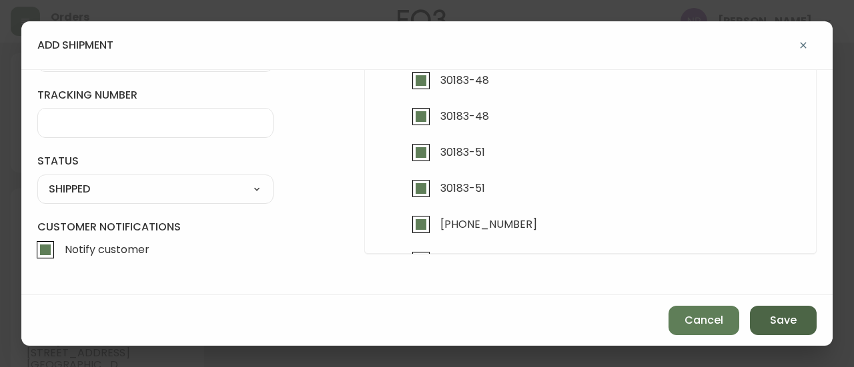
click at [769, 332] on button "Save" at bounding box center [783, 320] width 67 height 29
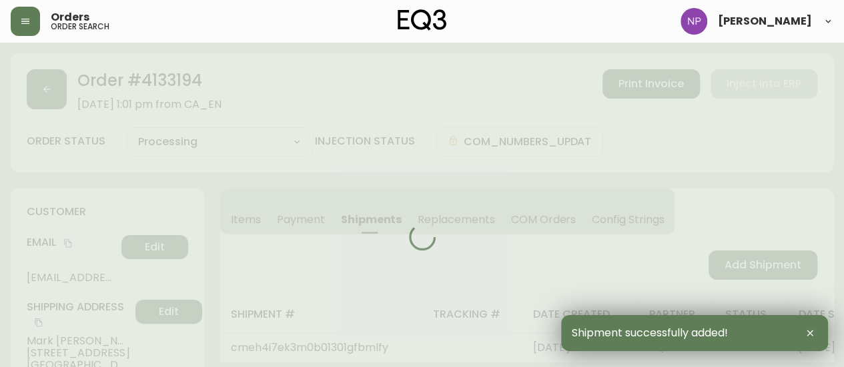
type input "Fully Shipped"
select select "FULLY_SHIPPED"
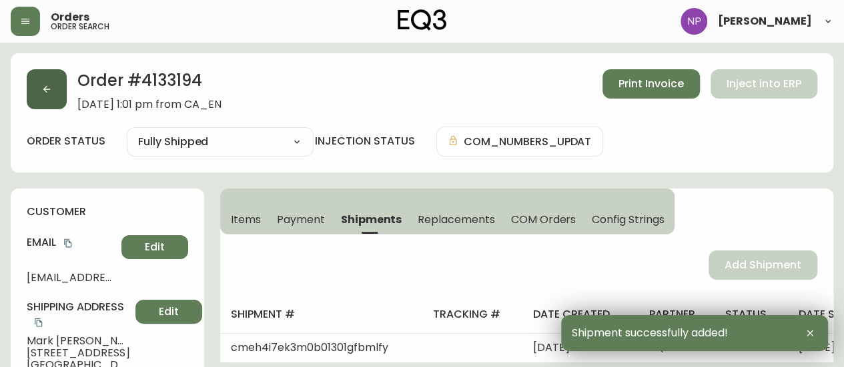
click at [57, 87] on button "button" at bounding box center [47, 89] width 40 height 40
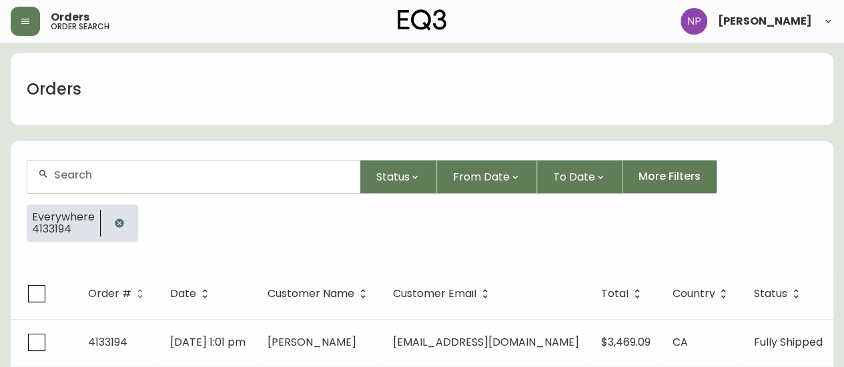
click at [180, 172] on input "text" at bounding box center [201, 175] width 295 height 13
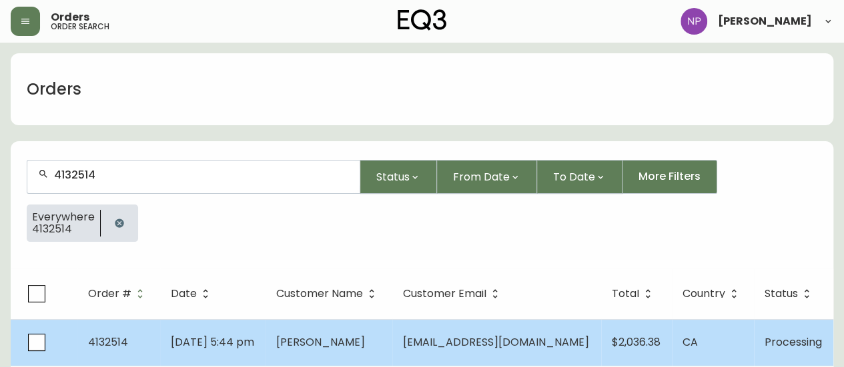
type input "4132514"
click at [260, 350] on td "[DATE] 5:44 pm" at bounding box center [212, 342] width 105 height 47
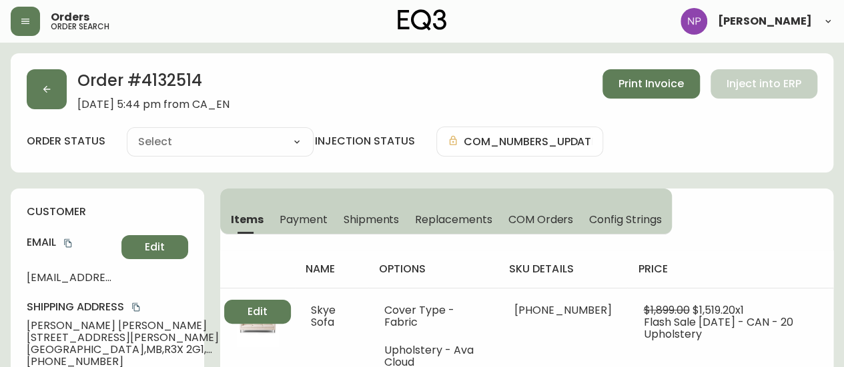
type input "Processing"
select select "PROCESSING"
click at [358, 213] on span "Shipments" at bounding box center [371, 220] width 56 height 14
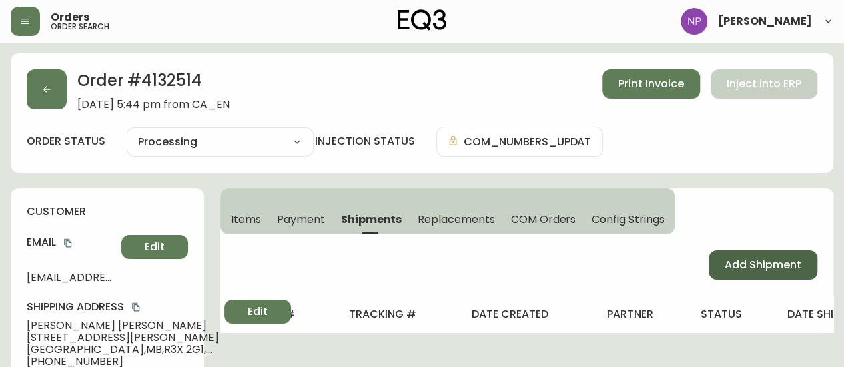
click at [794, 267] on span "Add Shipment" at bounding box center [762, 265] width 77 height 15
select select "PENDING"
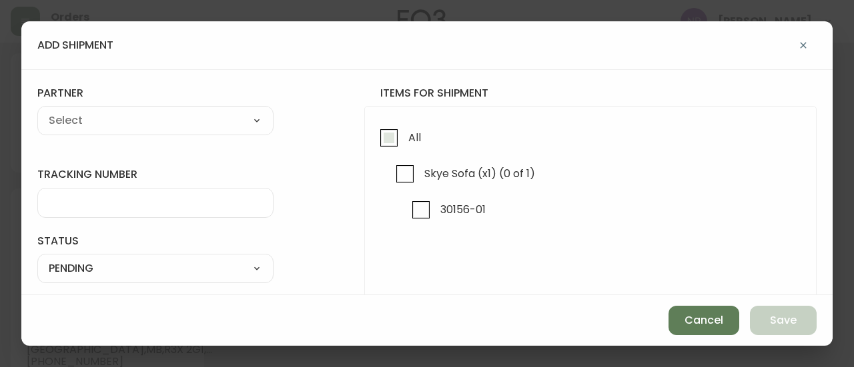
click at [385, 140] on input "All" at bounding box center [388, 138] width 31 height 31
checkbox input "true"
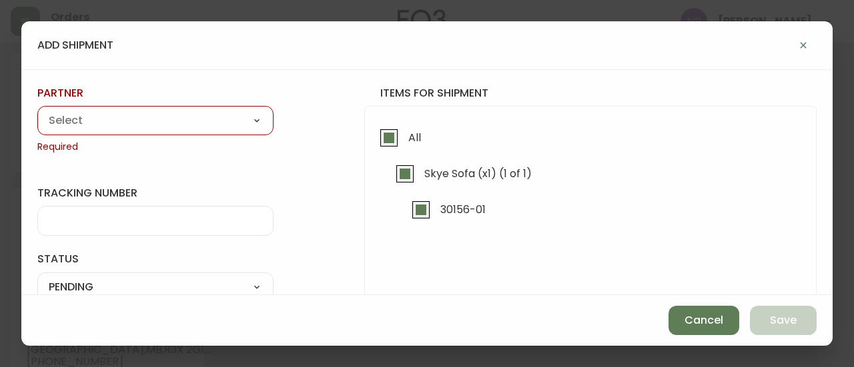
click at [223, 127] on select "A Move to Remember LLC ABF Freight Alero [PERSON_NAME] Canada Post CDS Ceva Log…" at bounding box center [155, 121] width 236 height 20
select select "cjy0aaf3c01x30166dpi6h6qg"
click at [37, 111] on select "A Move to Remember LLC ABF Freight Alero [PERSON_NAME] Canada Post CDS Ceva Log…" at bounding box center [155, 121] width 236 height 20
type input "EQ3"
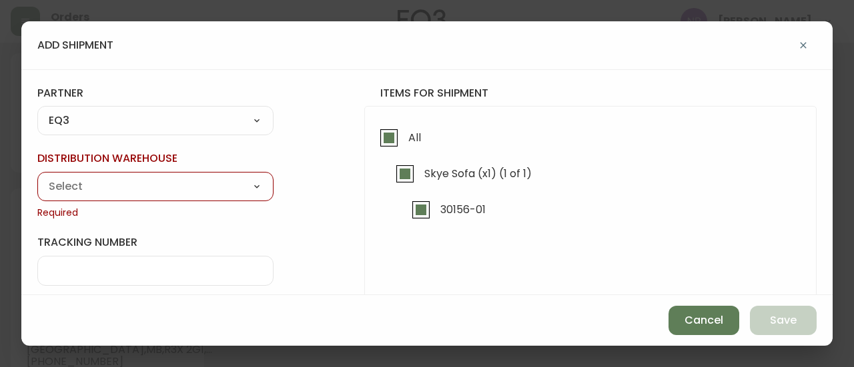
click at [119, 191] on select "Calgary Warehouse GTA Distribution Center [GEOGRAPHIC_DATA] [GEOGRAPHIC_DATA] W…" at bounding box center [155, 187] width 236 height 20
select select "ck98uz8nb00023kl9agli5rk9"
click at [37, 177] on select "Calgary Warehouse GTA Distribution Center [GEOGRAPHIC_DATA] [GEOGRAPHIC_DATA] W…" at bounding box center [155, 187] width 236 height 20
type input "[GEOGRAPHIC_DATA]"
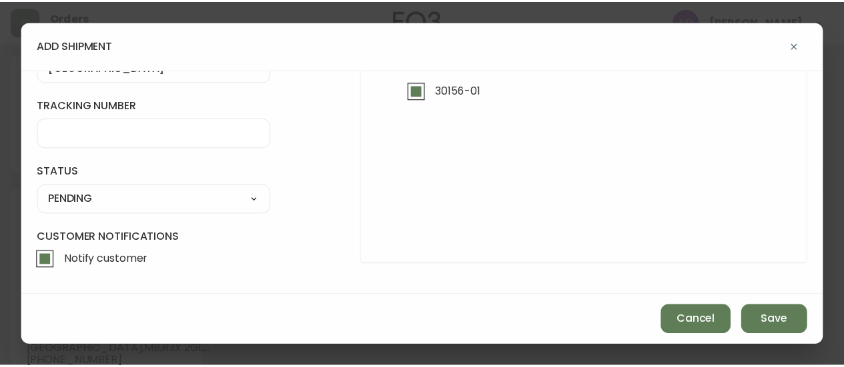
scroll to position [118, 0]
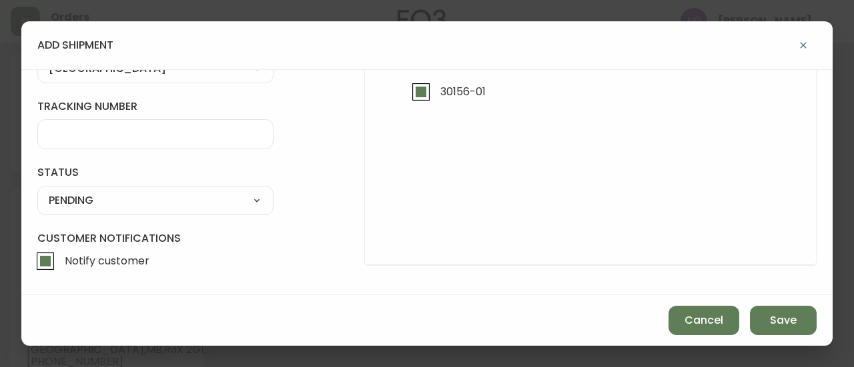
click at [81, 195] on select "SHIPPED PENDING CANCELLED" at bounding box center [155, 201] width 236 height 20
click at [37, 191] on select "SHIPPED PENDING CANCELLED" at bounding box center [155, 201] width 236 height 20
select select "PENDING"
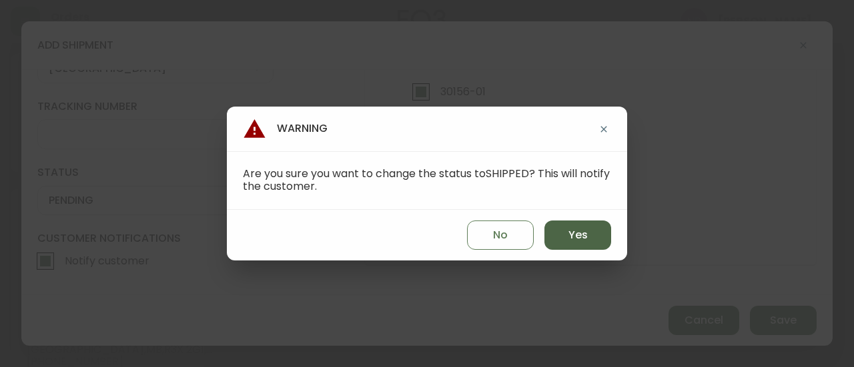
click at [557, 241] on button "Yes" at bounding box center [577, 235] width 67 height 29
type input "SHIPPED"
select select "SHIPPED"
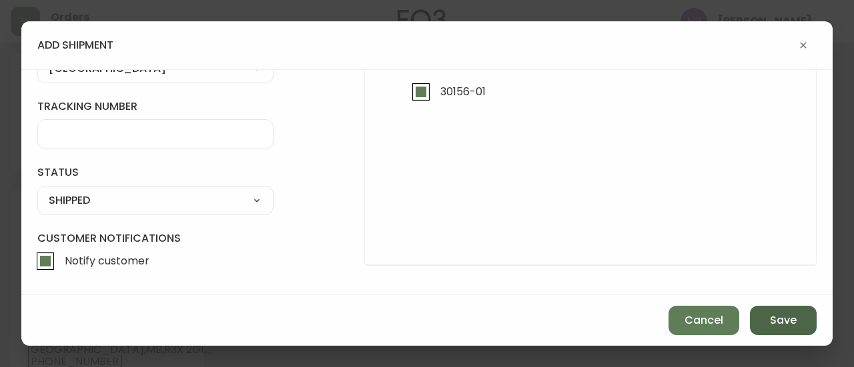
click at [777, 320] on span "Save" at bounding box center [783, 320] width 27 height 15
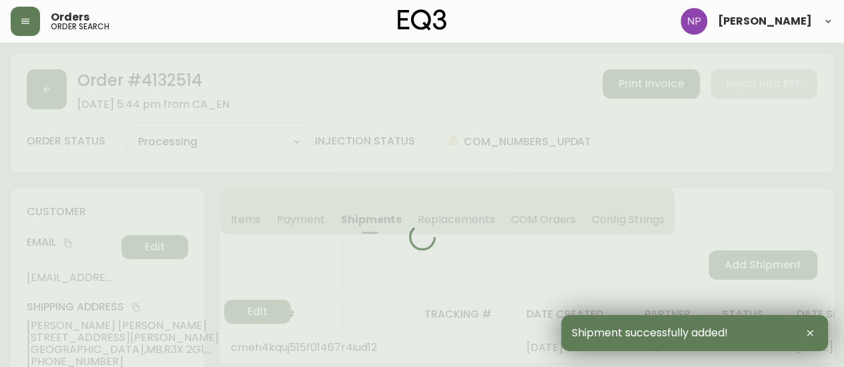
type input "Fully Shipped"
select select "FULLY_SHIPPED"
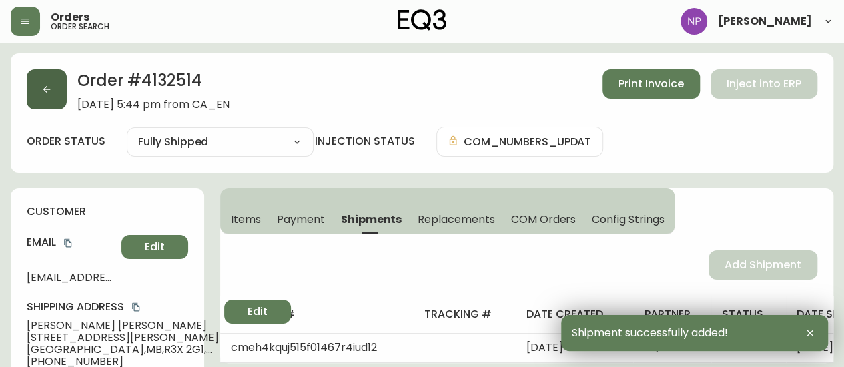
click at [37, 83] on button "button" at bounding box center [47, 89] width 40 height 40
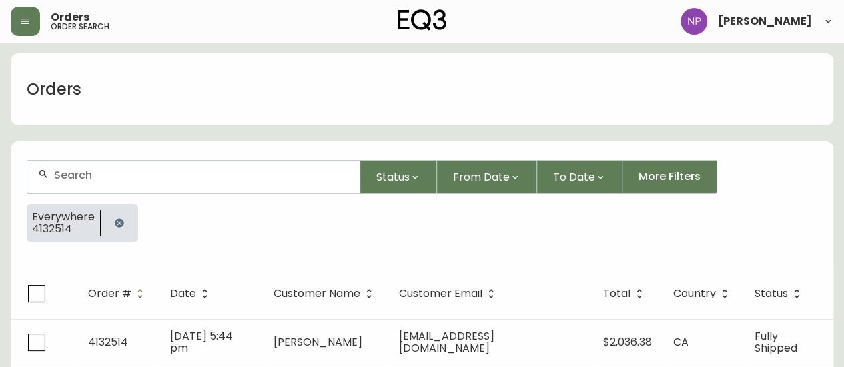
click at [99, 181] on div at bounding box center [193, 177] width 332 height 33
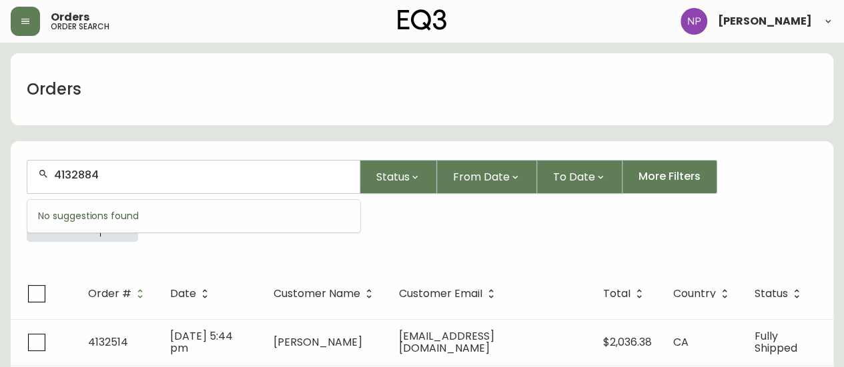
type input "4132884"
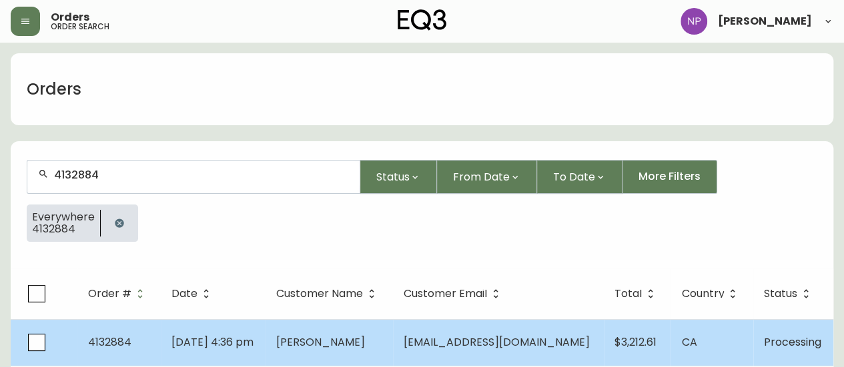
click at [219, 349] on td "[DATE] 4:36 pm" at bounding box center [213, 342] width 105 height 47
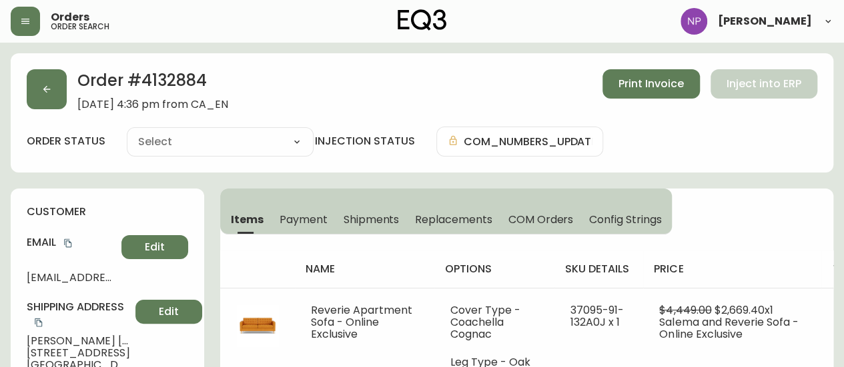
type input "Processing"
select select "PROCESSING"
click at [383, 221] on span "Shipments" at bounding box center [371, 220] width 56 height 14
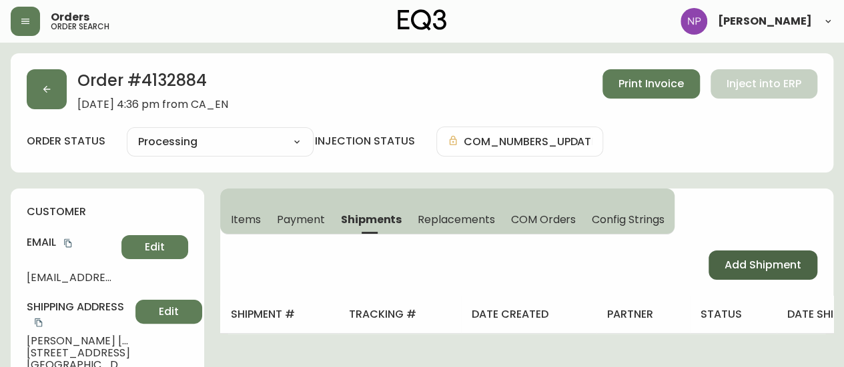
click at [741, 266] on span "Add Shipment" at bounding box center [762, 265] width 77 height 15
select select "PENDING"
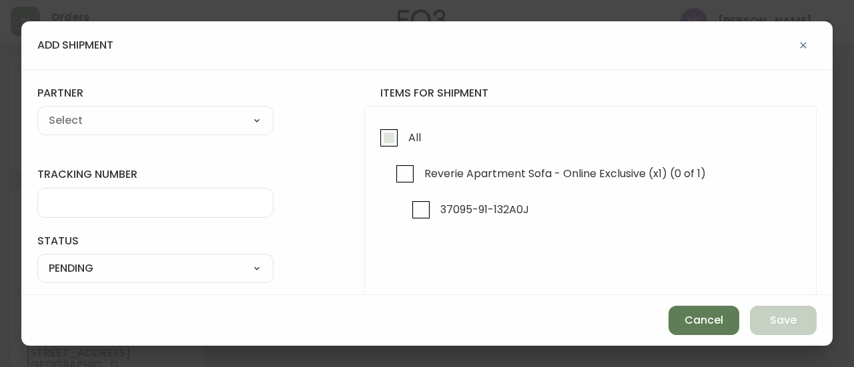
click at [404, 137] on span "All" at bounding box center [412, 137] width 17 height 29
click at [395, 137] on input "All" at bounding box center [388, 138] width 31 height 31
checkbox input "true"
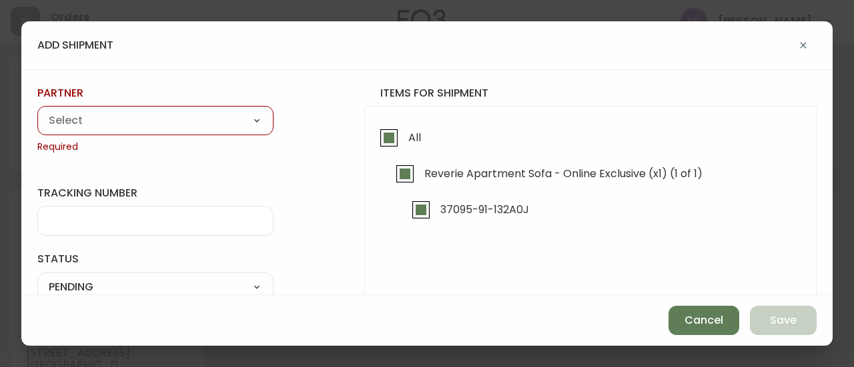
click at [121, 130] on select "A Move to Remember LLC ABF Freight Alero [PERSON_NAME] Canada Post CDS Ceva Log…" at bounding box center [155, 121] width 236 height 20
select select "cjy0aaf3c01x30166dpi6h6qg"
click at [37, 111] on select "A Move to Remember LLC ABF Freight Alero [PERSON_NAME] Canada Post CDS Ceva Log…" at bounding box center [155, 121] width 236 height 20
type input "EQ3"
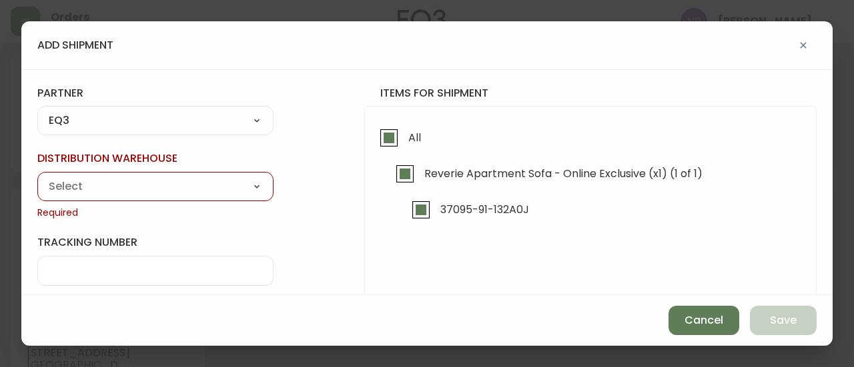
click at [151, 183] on select "Calgary Warehouse GTA Distribution Center [GEOGRAPHIC_DATA] [GEOGRAPHIC_DATA] W…" at bounding box center [155, 187] width 236 height 20
select select "ck98uz8nb00023kl9agli5rk9"
click at [37, 177] on select "Calgary Warehouse GTA Distribution Center [GEOGRAPHIC_DATA] [GEOGRAPHIC_DATA] W…" at bounding box center [155, 187] width 236 height 20
type input "[GEOGRAPHIC_DATA]"
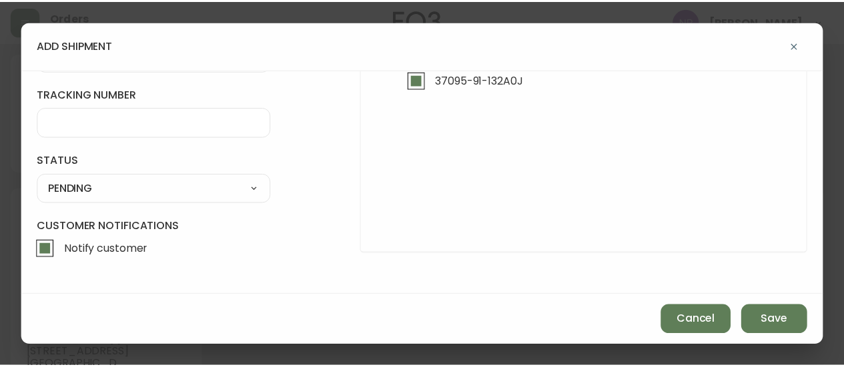
scroll to position [129, 0]
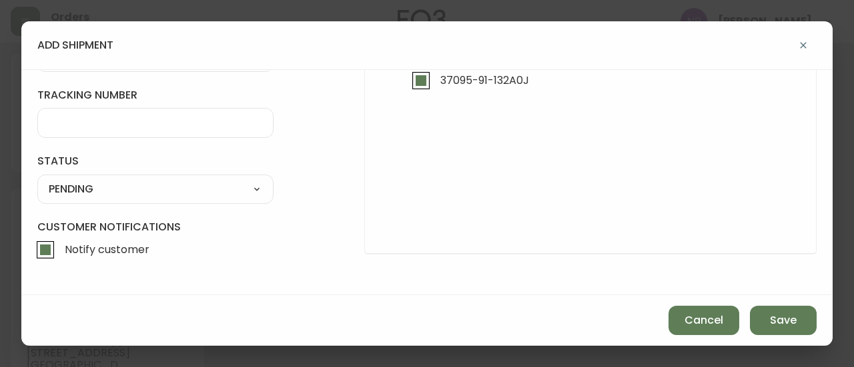
click at [145, 189] on select "SHIPPED PENDING CANCELLED" at bounding box center [155, 189] width 236 height 20
click at [37, 179] on select "SHIPPED PENDING CANCELLED" at bounding box center [155, 189] width 236 height 20
select select "PENDING"
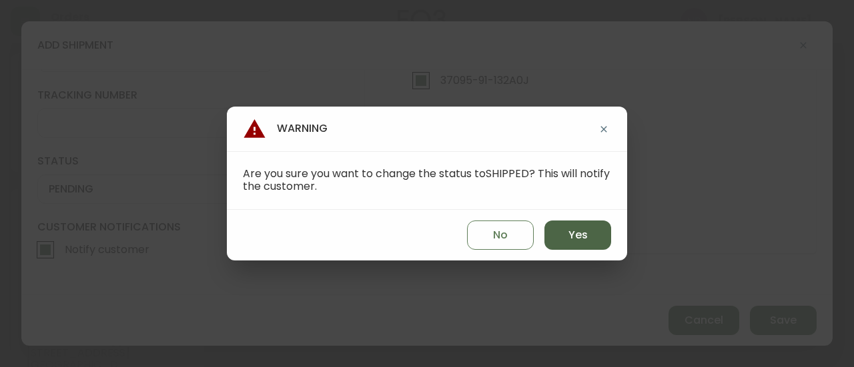
click at [574, 239] on span "Yes" at bounding box center [577, 235] width 19 height 15
type input "SHIPPED"
select select "SHIPPED"
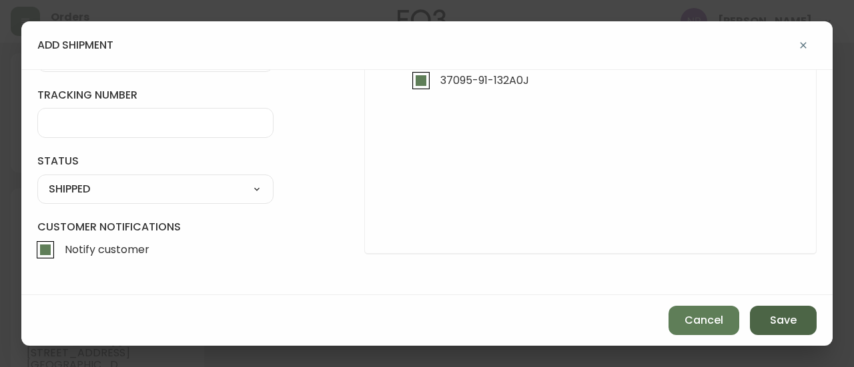
click at [794, 319] on span "Save" at bounding box center [783, 320] width 27 height 15
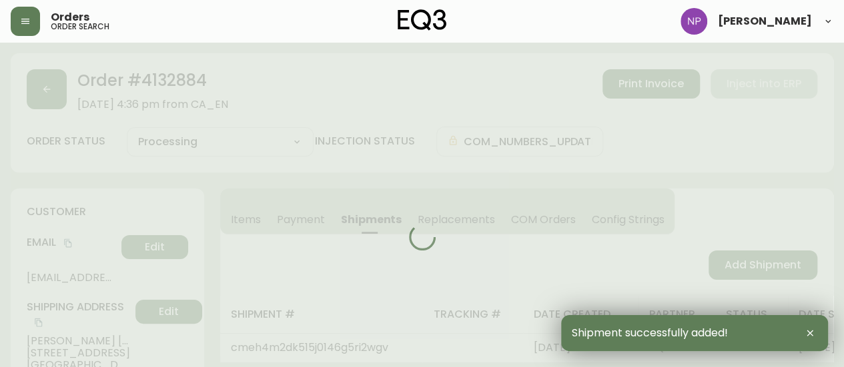
type input "Fully Shipped"
select select "FULLY_SHIPPED"
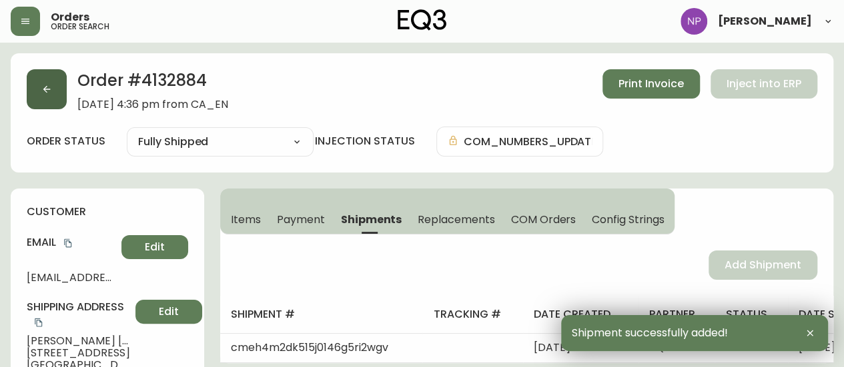
click at [50, 97] on button "button" at bounding box center [47, 89] width 40 height 40
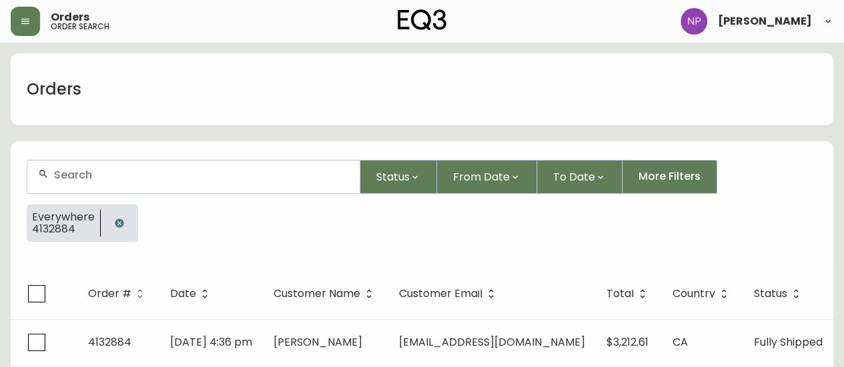
click at [154, 185] on div at bounding box center [193, 177] width 332 height 33
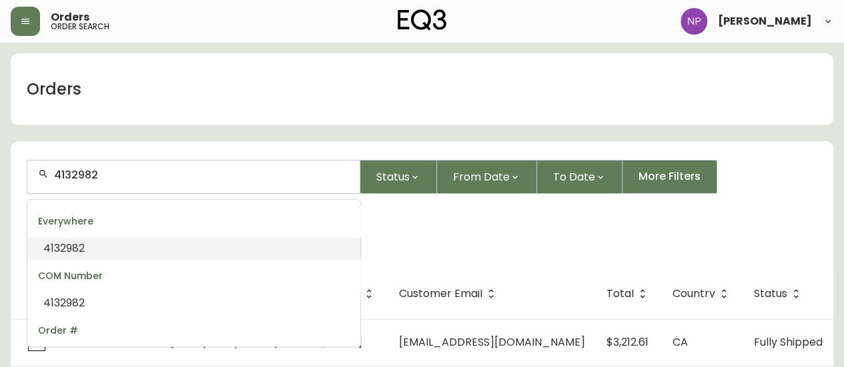
type input "4132982"
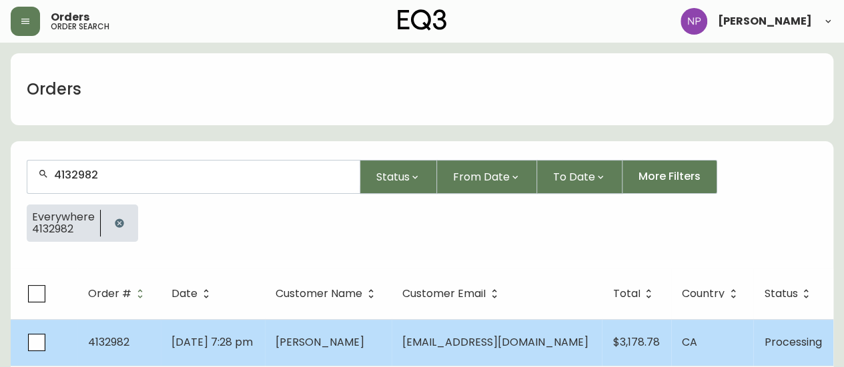
click at [243, 341] on span "[DATE] 7:28 pm" at bounding box center [211, 342] width 81 height 15
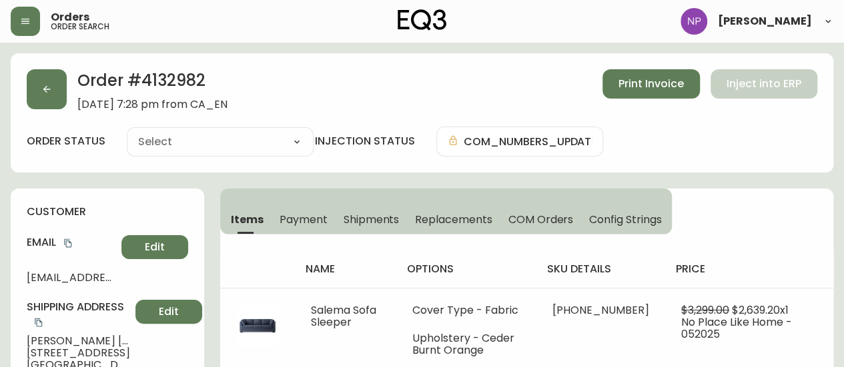
type input "Processing"
select select "PROCESSING"
click at [243, 341] on img at bounding box center [257, 326] width 43 height 43
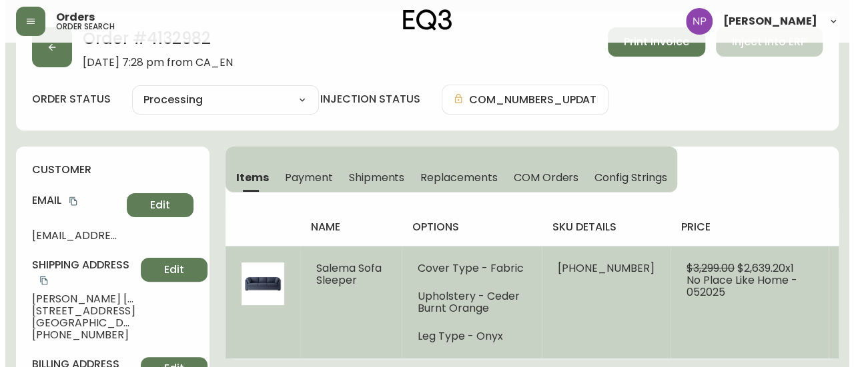
scroll to position [43, 0]
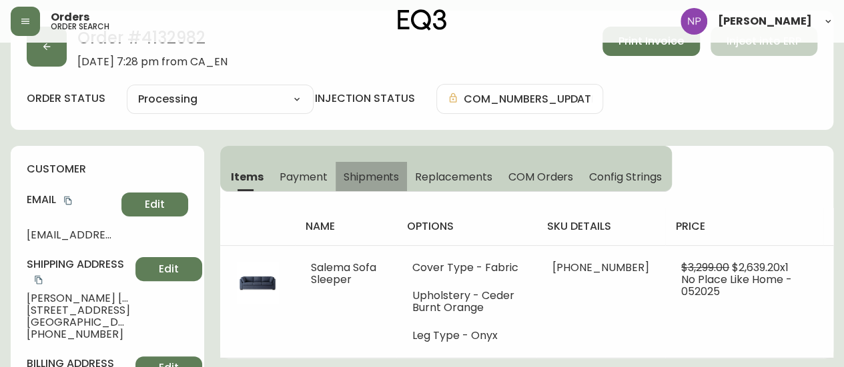
click at [370, 173] on span "Shipments" at bounding box center [371, 177] width 56 height 14
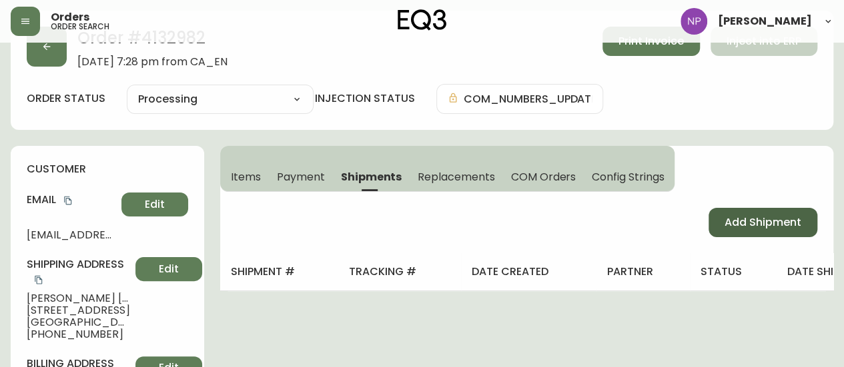
click at [740, 235] on button "Add Shipment" at bounding box center [762, 222] width 109 height 29
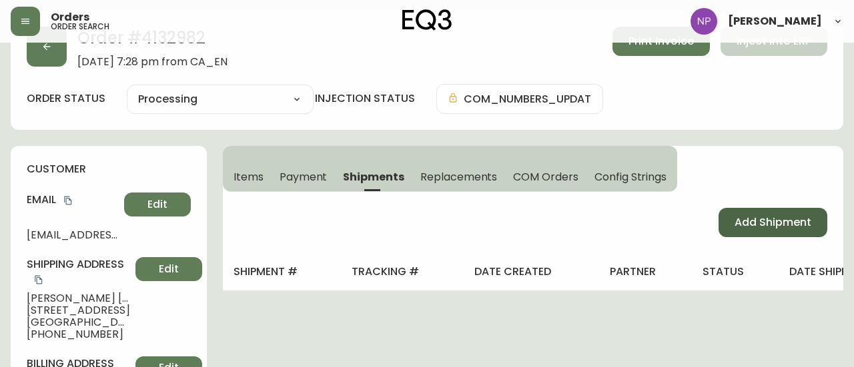
select select "PENDING"
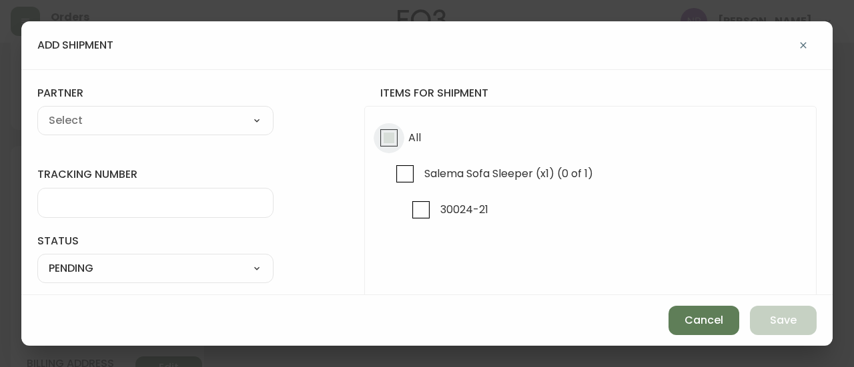
click at [375, 132] on input "All" at bounding box center [388, 138] width 31 height 31
checkbox input "true"
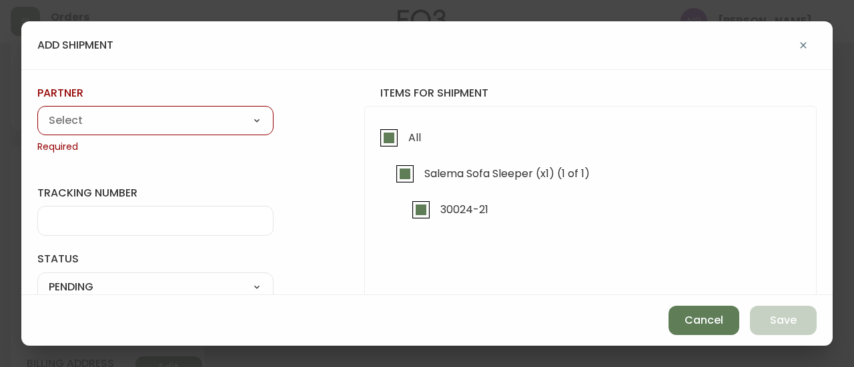
click at [184, 125] on select "A Move to Remember LLC ABF Freight Alero [PERSON_NAME] Canada Post CDS Ceva Log…" at bounding box center [155, 121] width 236 height 20
select select "cjy0aaf3c01x30166dpi6h6qg"
click at [37, 111] on select "A Move to Remember LLC ABF Freight Alero [PERSON_NAME] Canada Post CDS Ceva Log…" at bounding box center [155, 121] width 236 height 20
type input "EQ3"
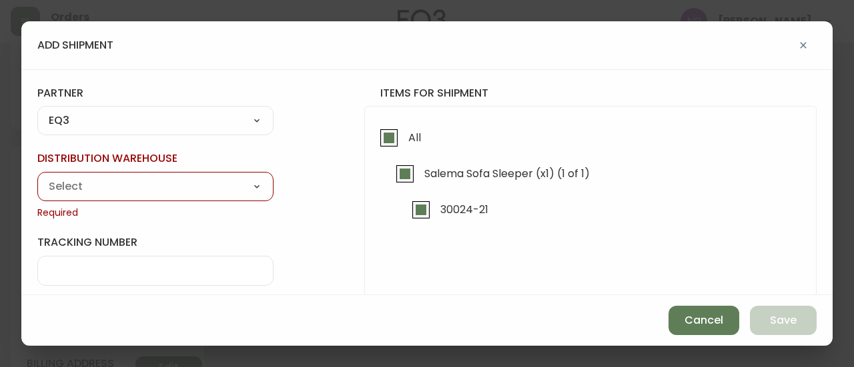
click at [163, 187] on select "Calgary Warehouse GTA Distribution Center [GEOGRAPHIC_DATA] [GEOGRAPHIC_DATA] W…" at bounding box center [155, 187] width 236 height 20
select select "ck98uz8nb00023kl9agli5rk9"
click at [37, 177] on select "Calgary Warehouse GTA Distribution Center [GEOGRAPHIC_DATA] [GEOGRAPHIC_DATA] W…" at bounding box center [155, 187] width 236 height 20
type input "[GEOGRAPHIC_DATA]"
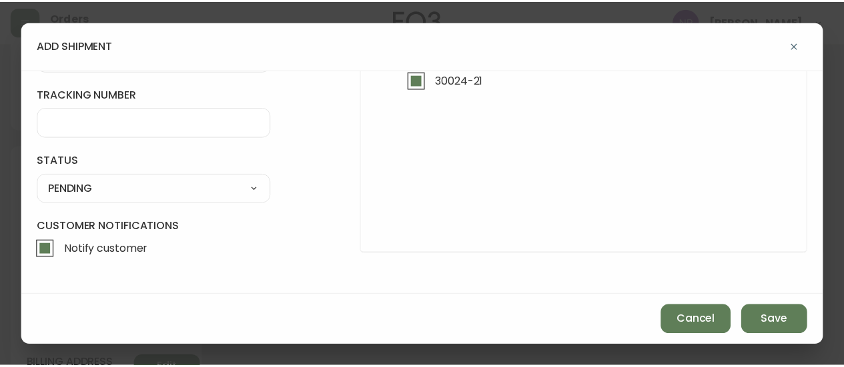
scroll to position [129, 0]
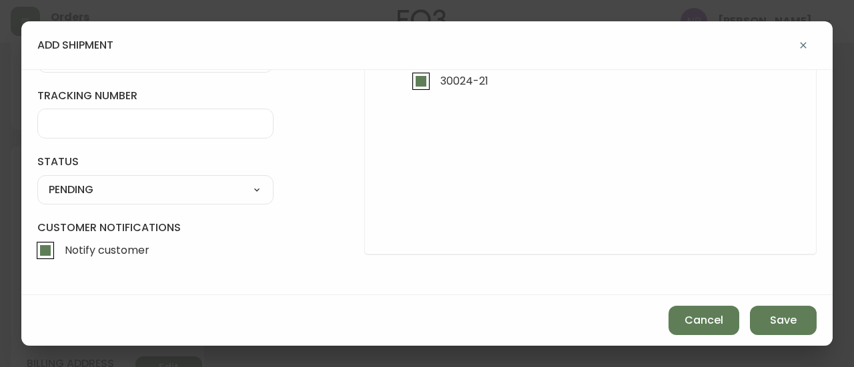
click at [161, 195] on select "SHIPPED PENDING CANCELLED" at bounding box center [155, 190] width 236 height 20
click at [37, 180] on select "SHIPPED PENDING CANCELLED" at bounding box center [155, 190] width 236 height 20
select select "PENDING"
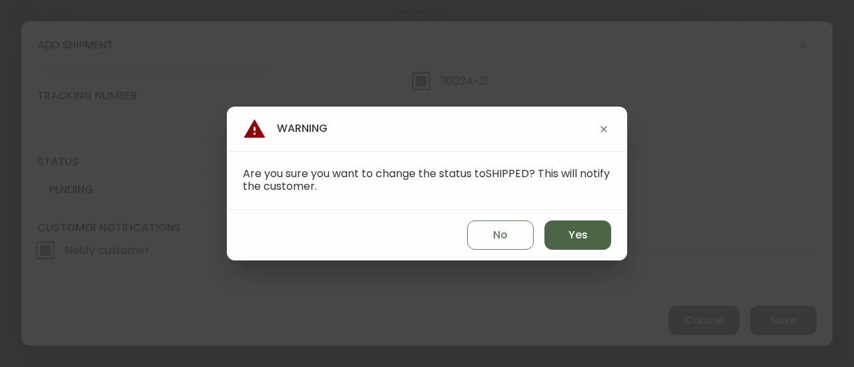
click at [586, 237] on span "Yes" at bounding box center [577, 235] width 19 height 15
type input "SHIPPED"
select select "SHIPPED"
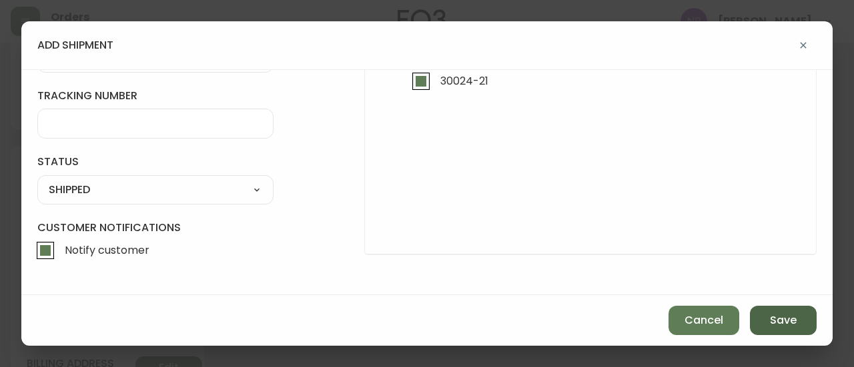
click at [760, 329] on button "Save" at bounding box center [783, 320] width 67 height 29
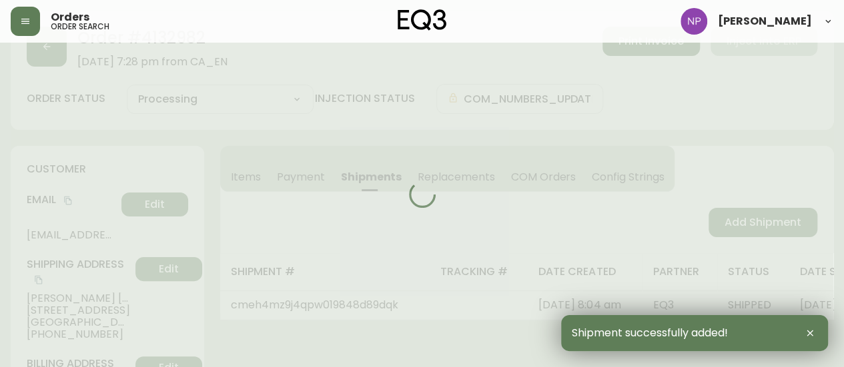
type input "Fully Shipped"
select select "FULLY_SHIPPED"
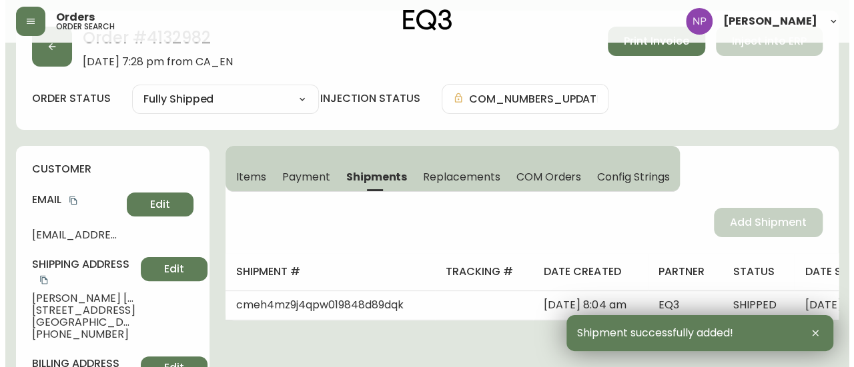
scroll to position [0, 0]
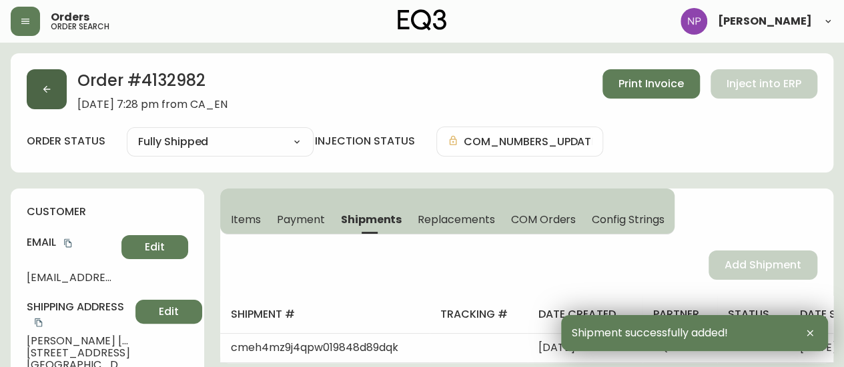
click at [51, 90] on icon "button" at bounding box center [46, 89] width 11 height 11
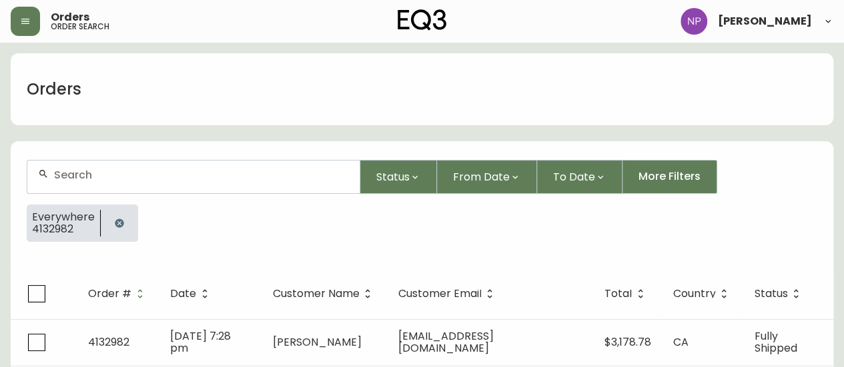
click at [267, 166] on div at bounding box center [193, 177] width 332 height 33
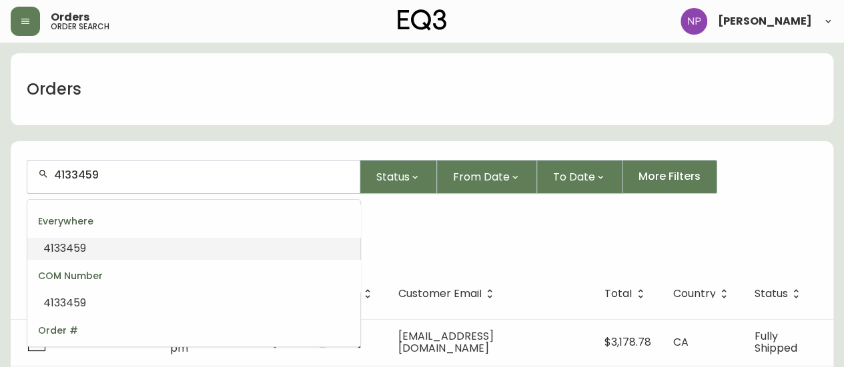
type input "4133459"
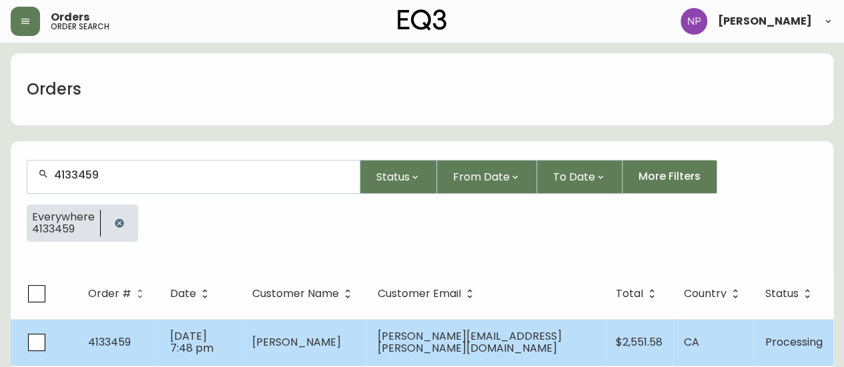
click at [296, 337] on td "[PERSON_NAME]" at bounding box center [303, 342] width 125 height 47
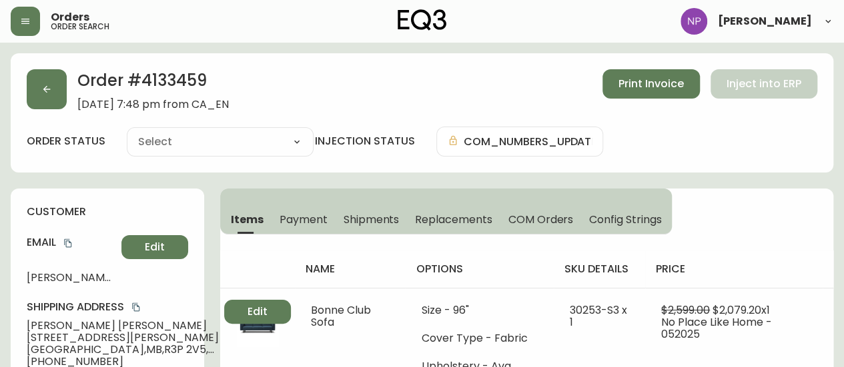
type input "Processing"
select select "PROCESSING"
click at [355, 225] on span "Shipments" at bounding box center [371, 220] width 56 height 14
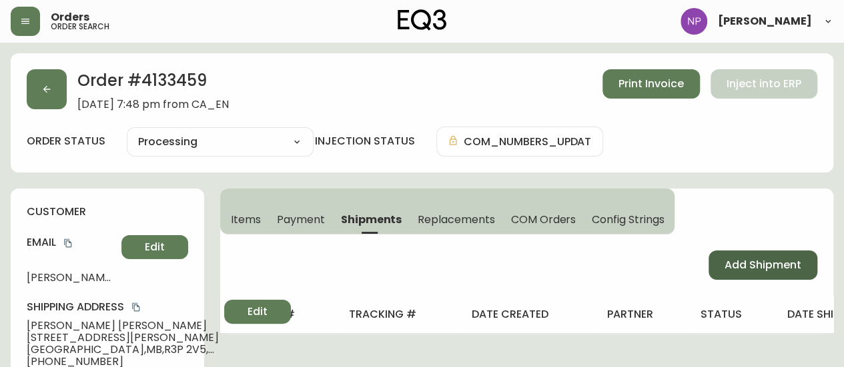
click at [788, 265] on span "Add Shipment" at bounding box center [762, 265] width 77 height 15
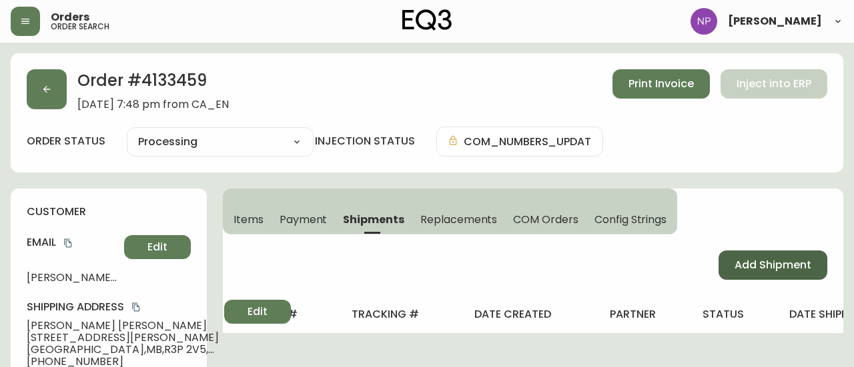
select select "PENDING"
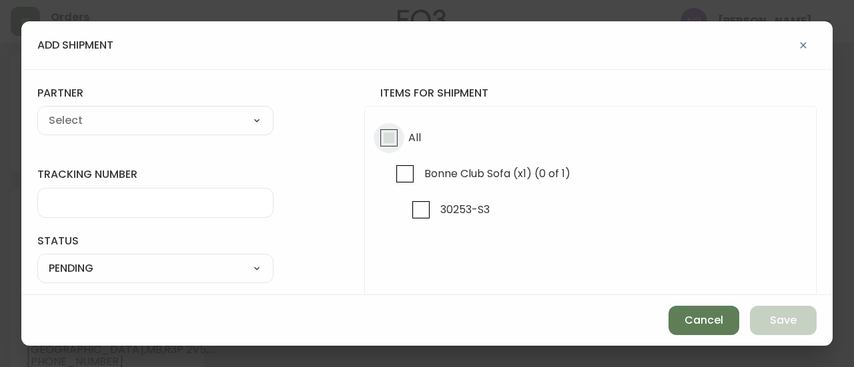
click at [384, 143] on input "All" at bounding box center [388, 138] width 31 height 31
checkbox input "true"
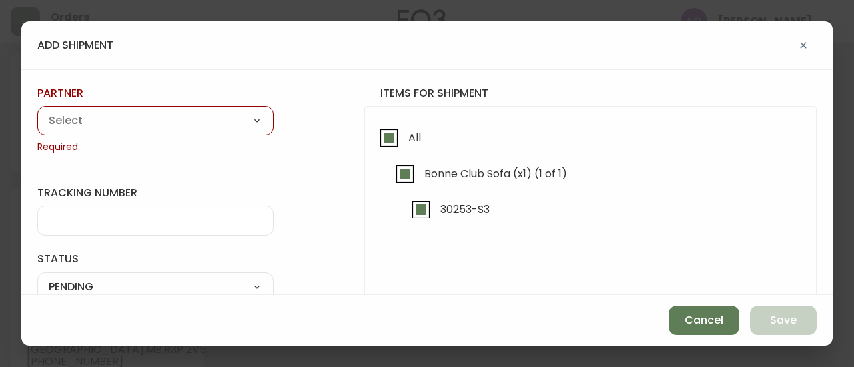
click at [194, 129] on select "A Move to Remember LLC ABF Freight Alero [PERSON_NAME] Canada Post CDS Ceva Log…" at bounding box center [155, 121] width 236 height 20
select select "cjy0aaf3c01x30166dpi6h6qg"
click at [37, 111] on select "A Move to Remember LLC ABF Freight Alero [PERSON_NAME] Canada Post CDS Ceva Log…" at bounding box center [155, 121] width 236 height 20
type input "EQ3"
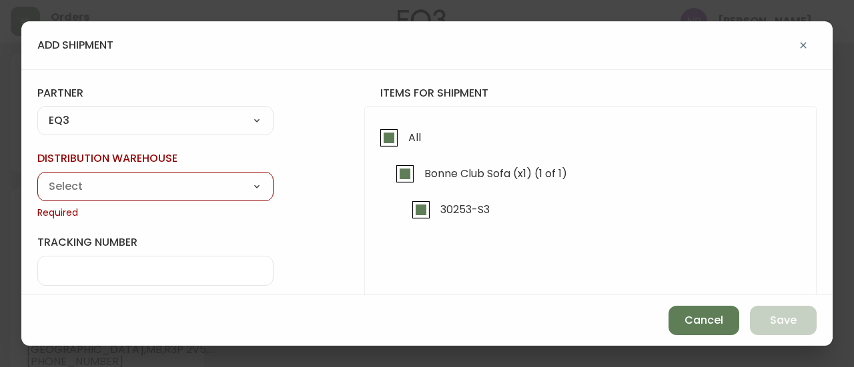
click at [157, 185] on select "Calgary Warehouse GTA Distribution Center [GEOGRAPHIC_DATA] [GEOGRAPHIC_DATA] W…" at bounding box center [155, 187] width 236 height 20
select select "ck98uz8nb00023kl9agli5rk9"
click at [37, 177] on select "Calgary Warehouse GTA Distribution Center [GEOGRAPHIC_DATA] [GEOGRAPHIC_DATA] W…" at bounding box center [155, 187] width 236 height 20
type input "[GEOGRAPHIC_DATA]"
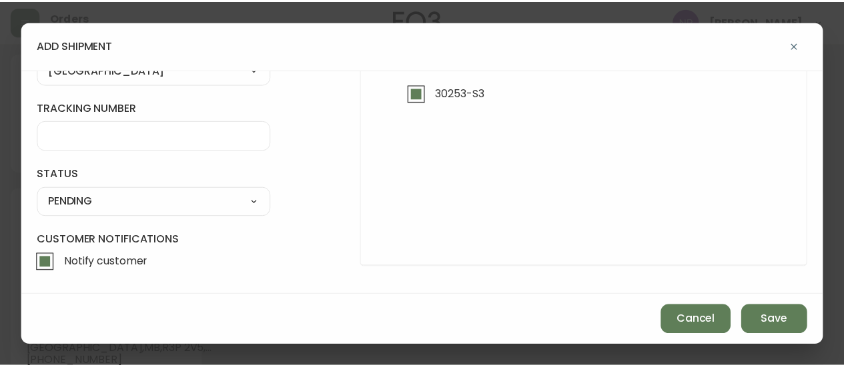
scroll to position [129, 0]
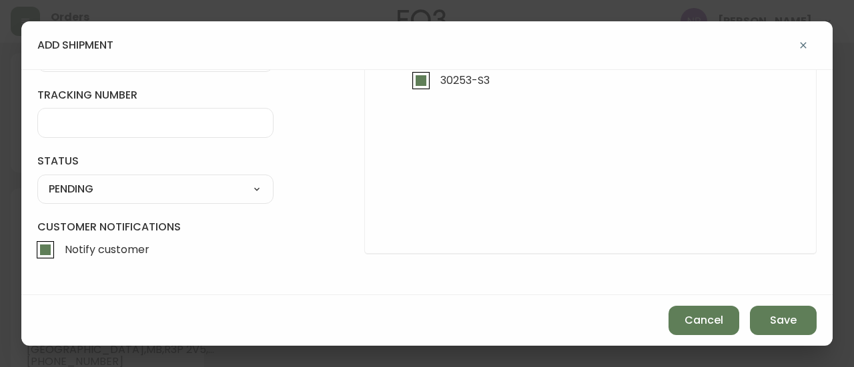
click at [91, 181] on select "SHIPPED PENDING CANCELLED" at bounding box center [155, 189] width 236 height 20
click at [37, 179] on select "SHIPPED PENDING CANCELLED" at bounding box center [155, 189] width 236 height 20
select select "PENDING"
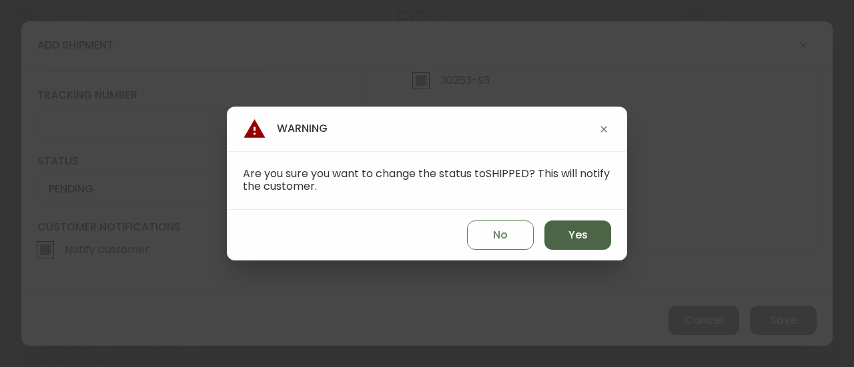
click at [558, 236] on button "Yes" at bounding box center [577, 235] width 67 height 29
type input "SHIPPED"
select select "SHIPPED"
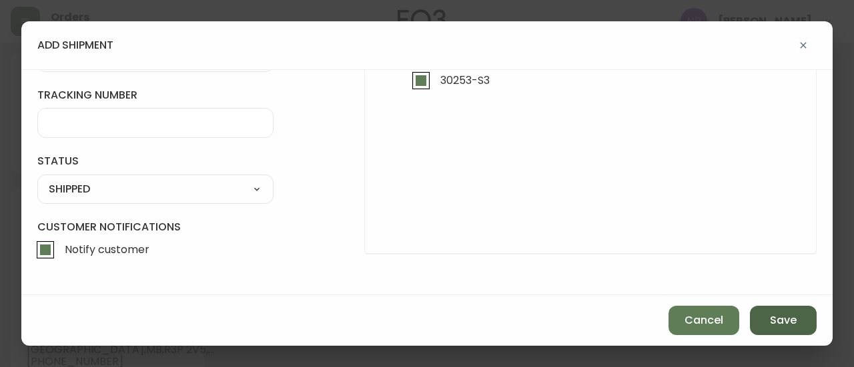
click at [758, 313] on button "Save" at bounding box center [783, 320] width 67 height 29
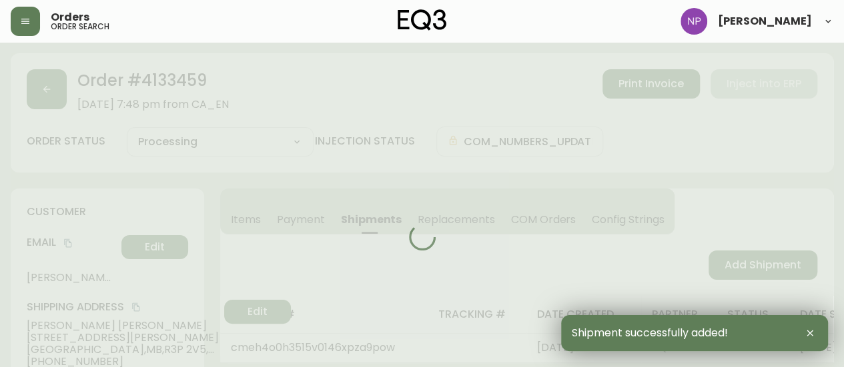
type input "Fully Shipped"
select select "FULLY_SHIPPED"
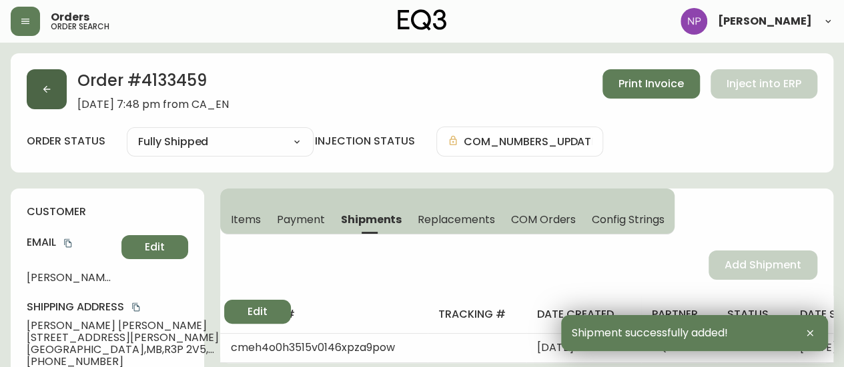
click at [44, 90] on icon "button" at bounding box center [46, 89] width 7 height 7
